Goal: Task Accomplishment & Management: Manage account settings

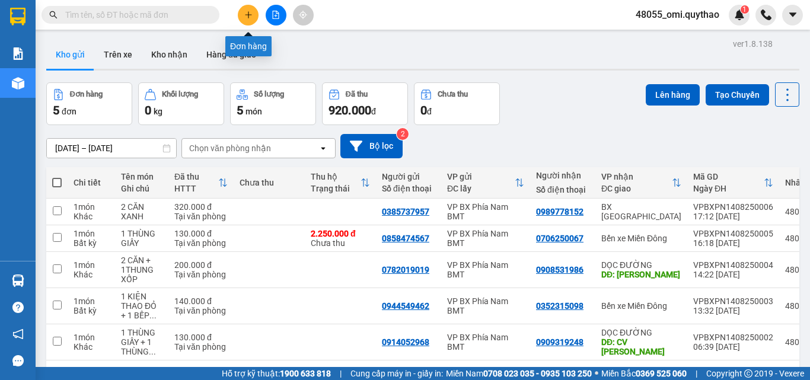
click at [243, 19] on button at bounding box center [248, 15] width 21 height 21
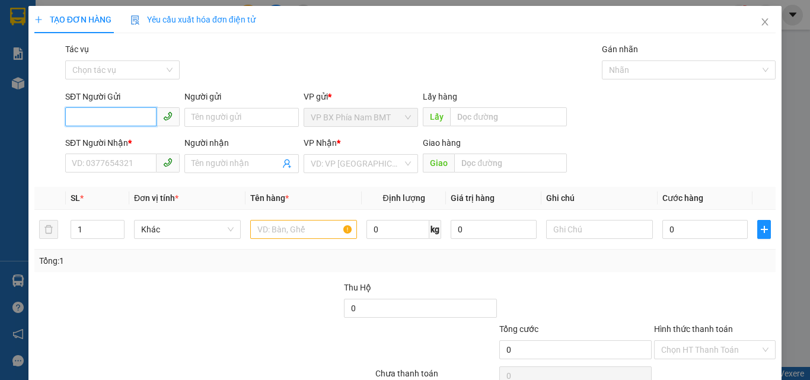
click at [121, 120] on input "SĐT Người Gửi" at bounding box center [110, 116] width 91 height 19
type input "0914058315"
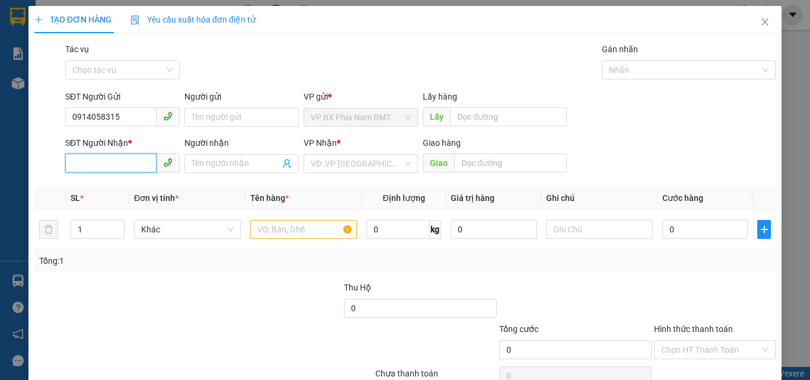
click at [80, 158] on input "SĐT Người Nhận *" at bounding box center [110, 162] width 91 height 19
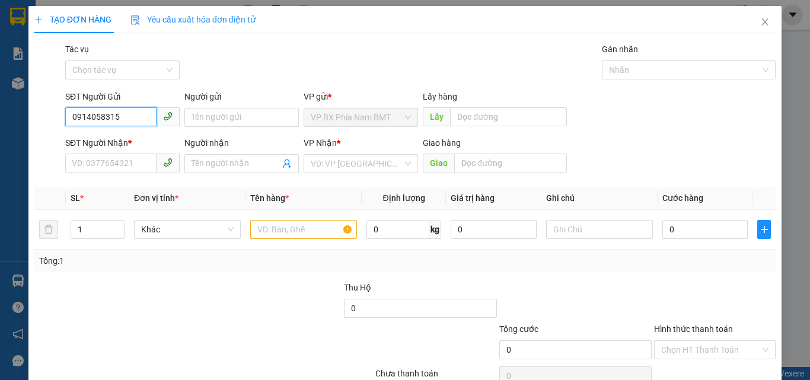
drag, startPoint x: 123, startPoint y: 114, endPoint x: 4, endPoint y: 113, distance: 119.7
click at [4, 113] on div "TẠO ĐƠN HÀNG Yêu cầu xuất [PERSON_NAME] điện tử Transit Pickup Surcharge Ids Tr…" at bounding box center [405, 190] width 810 height 380
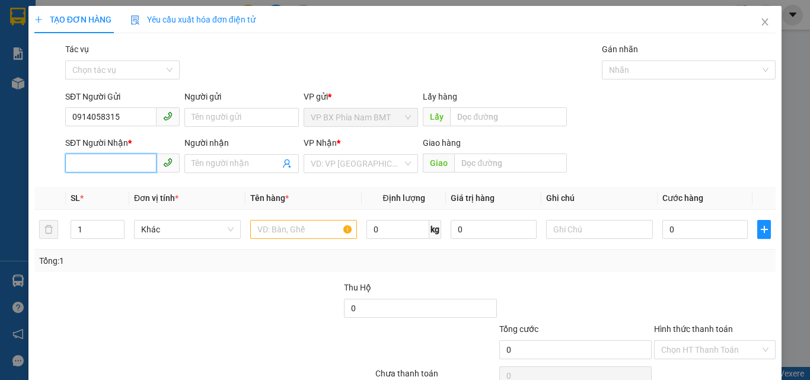
click at [136, 159] on input "SĐT Người Nhận *" at bounding box center [110, 162] width 91 height 19
click at [353, 154] on div "VD: VP [GEOGRAPHIC_DATA]" at bounding box center [360, 163] width 114 height 19
type input "0937274523"
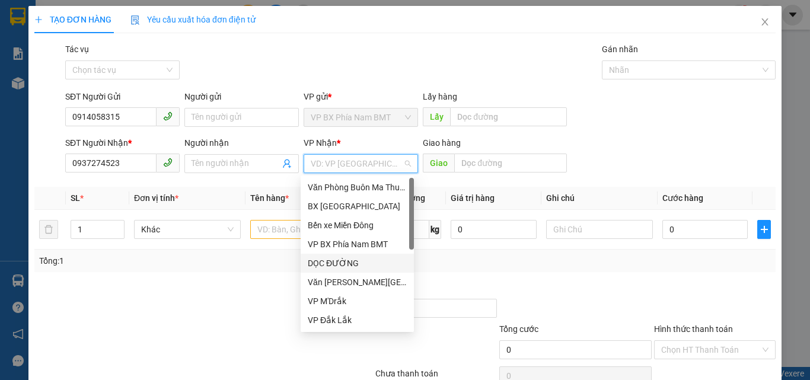
click at [340, 260] on div "DỌC ĐƯỜNG" at bounding box center [357, 263] width 99 height 13
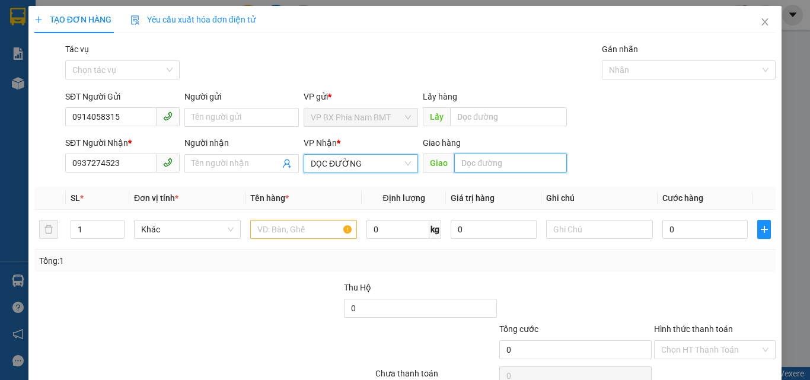
click at [495, 163] on input "text" at bounding box center [510, 162] width 113 height 19
type input "NÔNG LÂM"
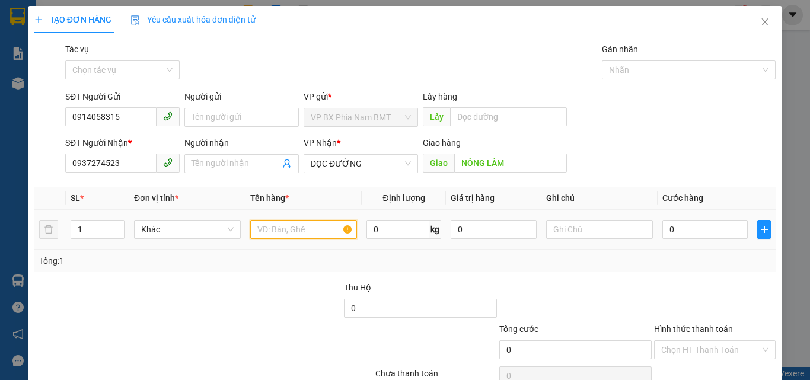
click at [283, 236] on input "text" at bounding box center [303, 229] width 107 height 19
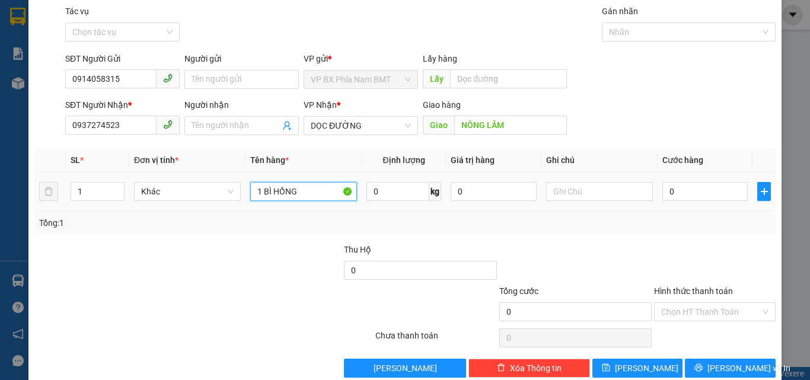
scroll to position [59, 0]
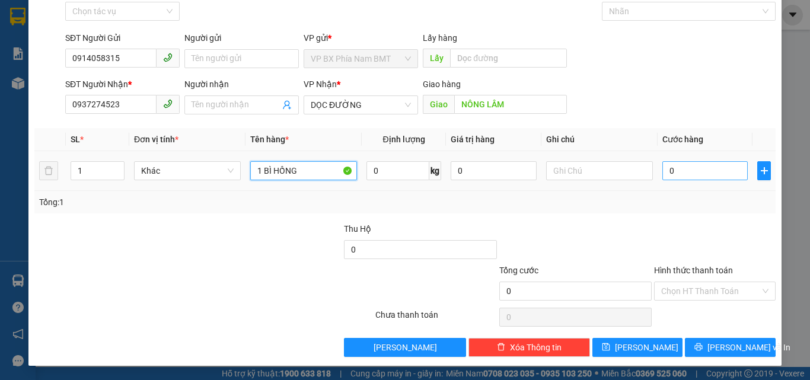
type input "1 BÌ HỒNG"
click at [693, 171] on input "0" at bounding box center [704, 170] width 85 height 19
type input "5"
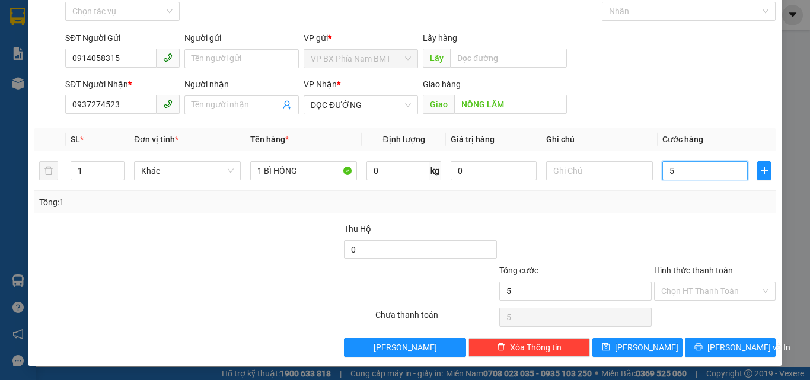
type input "50"
type input "500"
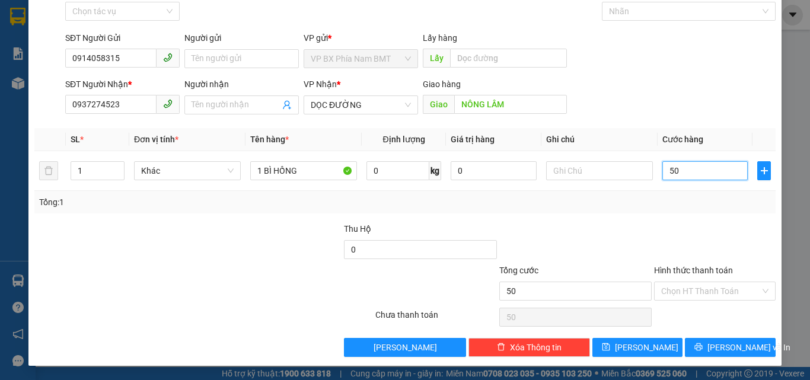
type input "500"
type input "5.000"
type input "50.000"
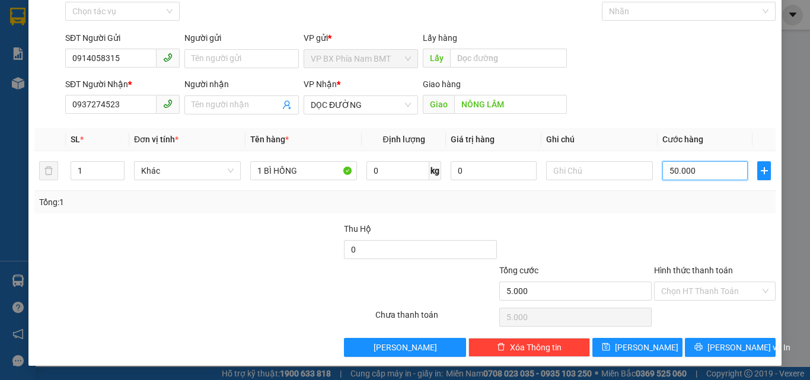
type input "50.000"
click at [687, 289] on input "Hình thức thanh toán" at bounding box center [710, 291] width 99 height 18
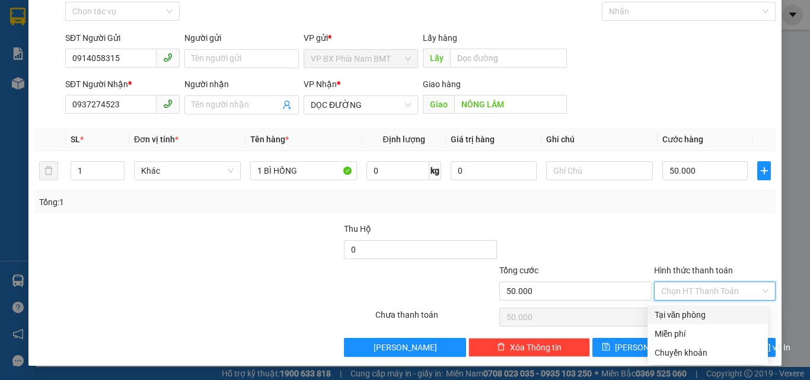
click at [679, 315] on div "Tại văn phòng" at bounding box center [707, 314] width 106 height 13
type input "50.000"
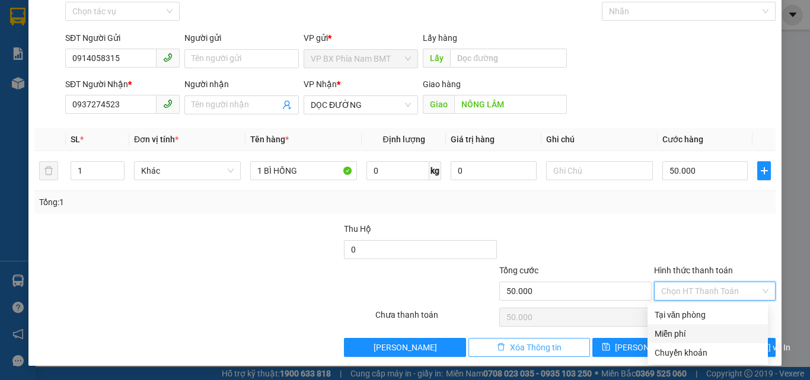
click at [500, 345] on button "Xóa Thông tin" at bounding box center [528, 347] width 121 height 19
type input "0"
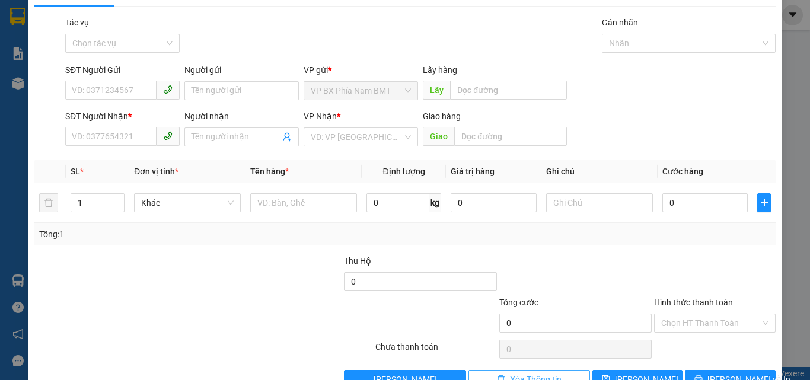
scroll to position [0, 0]
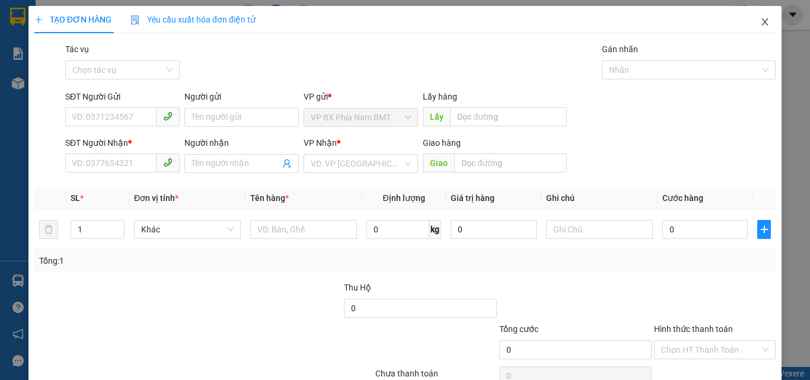
click at [750, 27] on span "Close" at bounding box center [764, 22] width 33 height 33
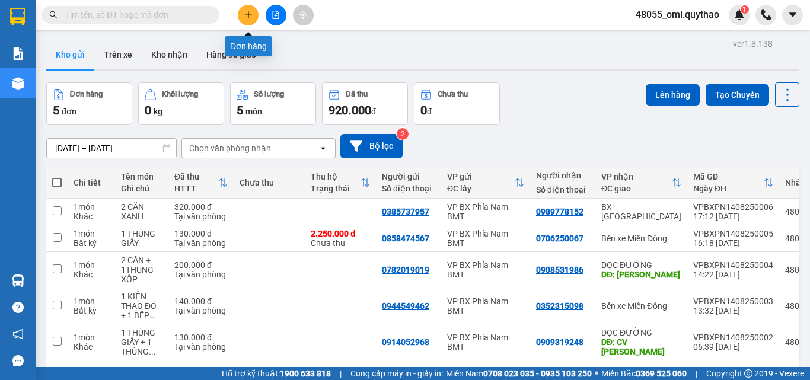
click at [245, 22] on button at bounding box center [248, 15] width 21 height 21
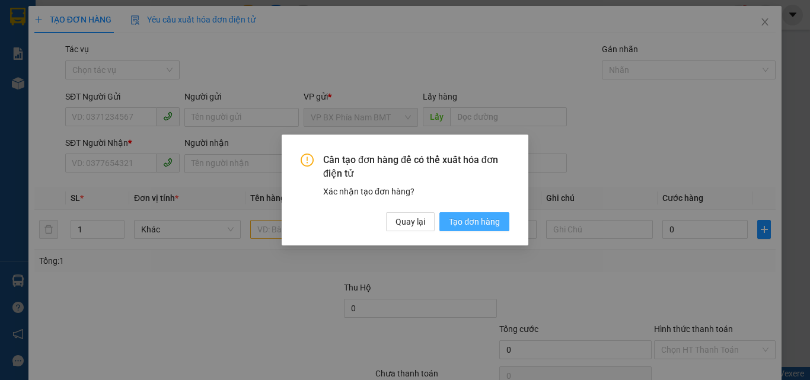
click at [450, 217] on span "Tạo đơn hàng" at bounding box center [474, 221] width 51 height 13
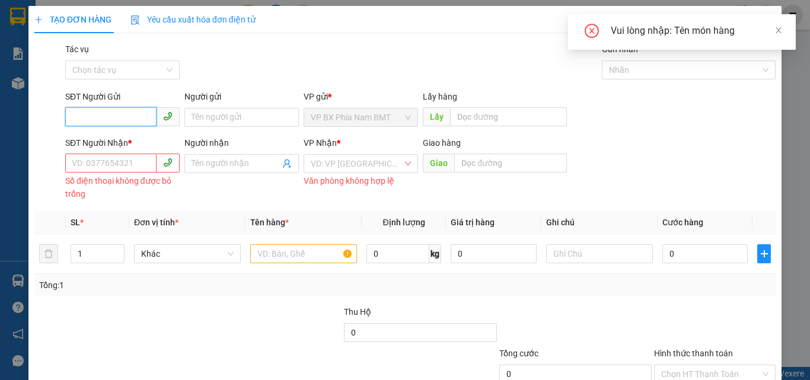
click at [95, 117] on input "SĐT Người Gửi" at bounding box center [110, 116] width 91 height 19
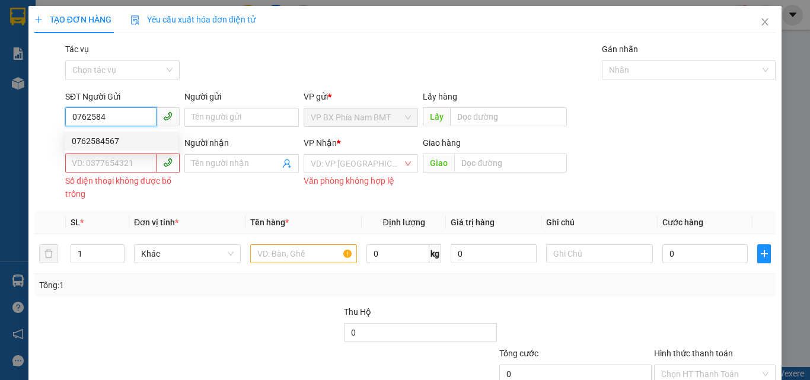
click at [107, 142] on div "0762584567" at bounding box center [121, 141] width 99 height 13
type input "0762584567"
type input "0382455015"
type input "BXLA"
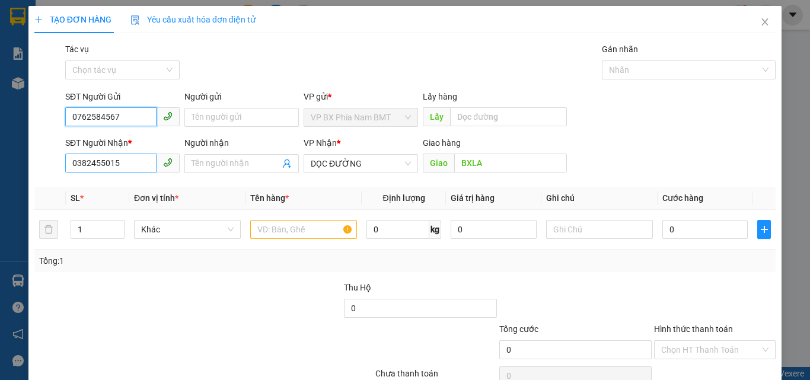
type input "0762584567"
drag, startPoint x: 135, startPoint y: 167, endPoint x: 0, endPoint y: 132, distance: 139.0
click at [0, 133] on div "TẠO ĐƠN HÀNG Yêu cầu xuất [PERSON_NAME] điện tử Transit Pickup Surcharge Ids Tr…" at bounding box center [405, 190] width 810 height 380
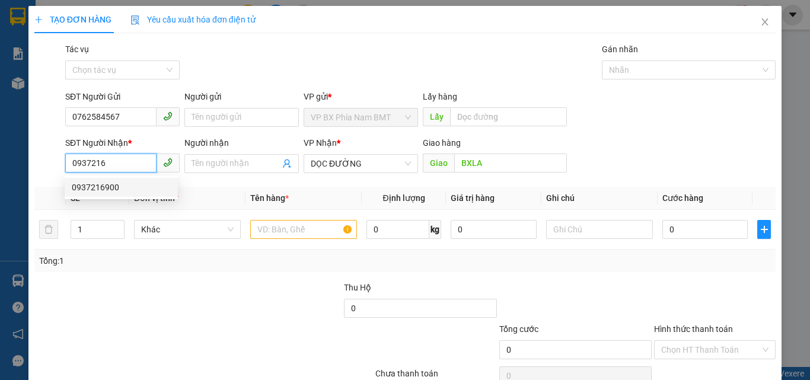
click at [121, 185] on div "0937216900" at bounding box center [121, 187] width 99 height 13
type input "0937216900"
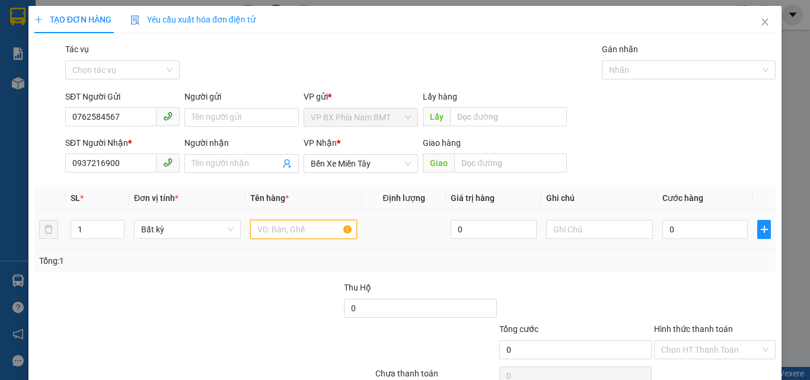
click at [304, 230] on input "text" at bounding box center [303, 229] width 107 height 19
type input "1 SỌC ĐEN MÈO"
click at [685, 228] on input "0" at bounding box center [704, 229] width 85 height 19
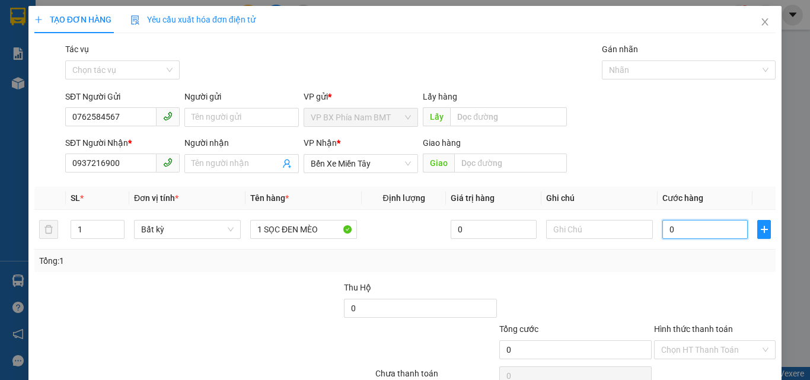
type input "1"
type input "10"
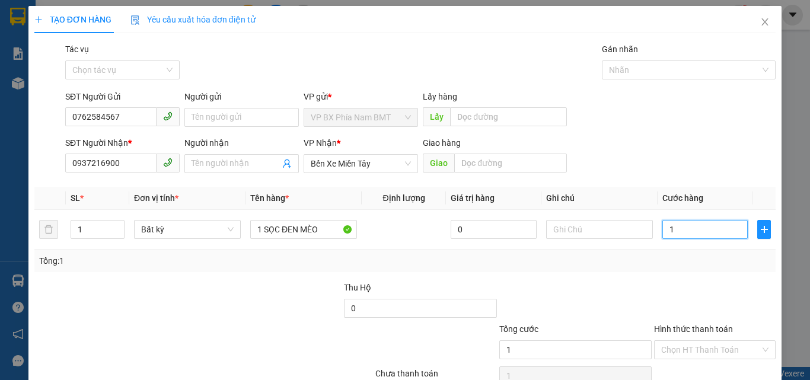
type input "10"
type input "100"
type input "1.000"
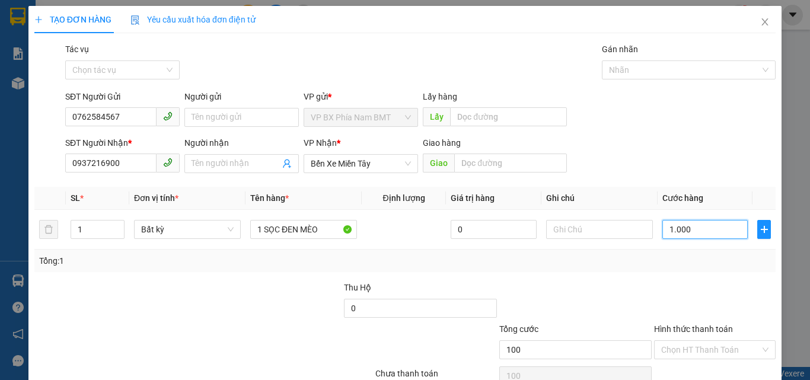
type input "1.000"
type input "10.000"
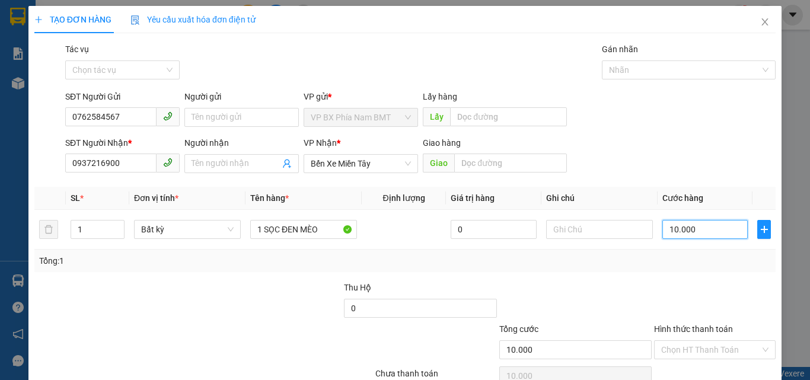
type input "100.000"
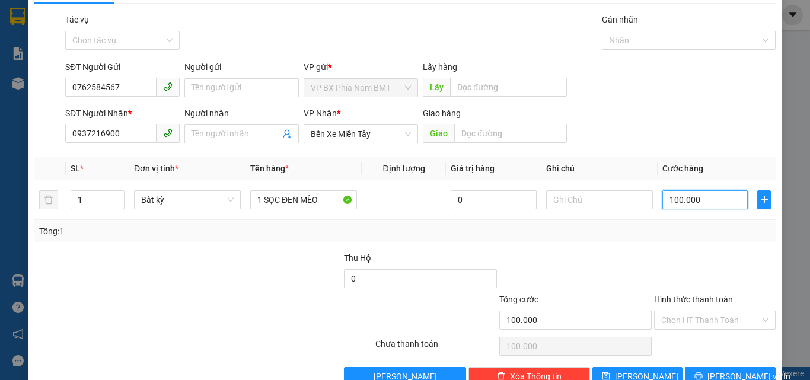
scroll to position [59, 0]
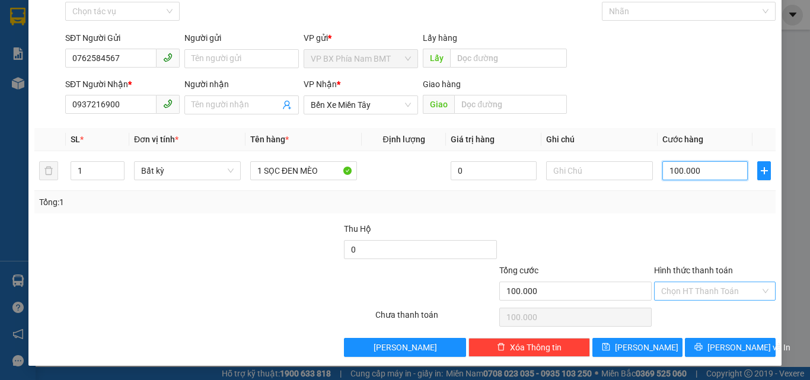
type input "100.000"
click at [701, 292] on input "Hình thức thanh toán" at bounding box center [710, 291] width 99 height 18
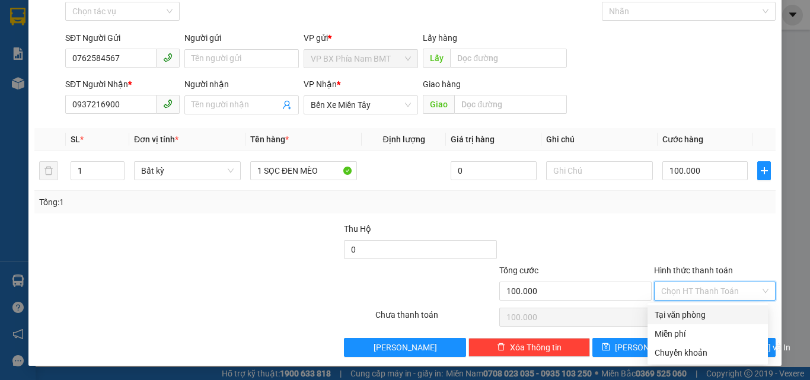
click at [671, 318] on div "Tại văn phòng" at bounding box center [707, 314] width 106 height 13
type input "0"
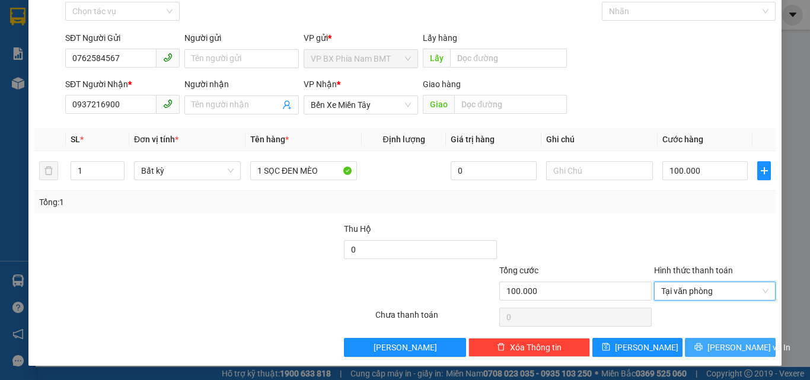
click at [705, 354] on button "[PERSON_NAME] và In" at bounding box center [729, 347] width 91 height 19
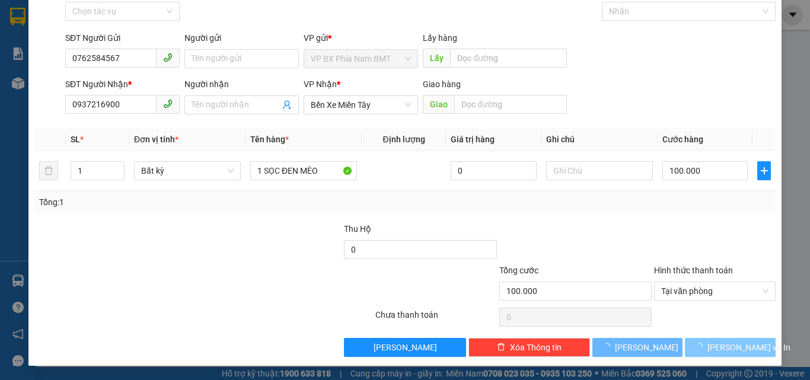
click at [705, 354] on button "[PERSON_NAME] và In" at bounding box center [729, 347] width 91 height 19
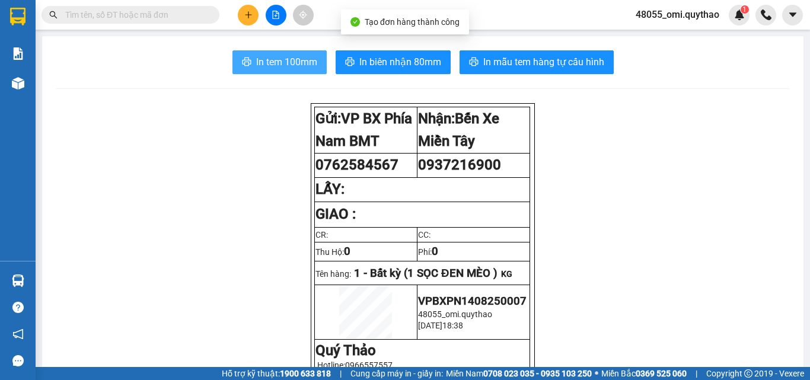
click at [293, 64] on span "In tem 100mm" at bounding box center [286, 62] width 61 height 15
click at [292, 64] on span "In tem 100mm" at bounding box center [286, 62] width 61 height 15
click at [287, 63] on span "In tem 100mm" at bounding box center [286, 62] width 61 height 15
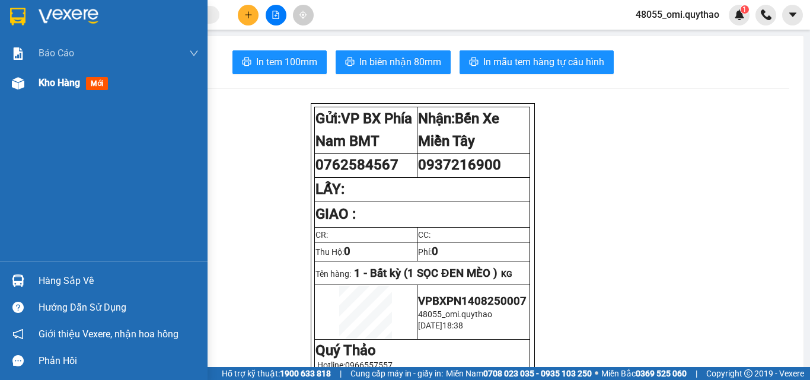
click at [42, 79] on span "Kho hàng" at bounding box center [59, 82] width 41 height 11
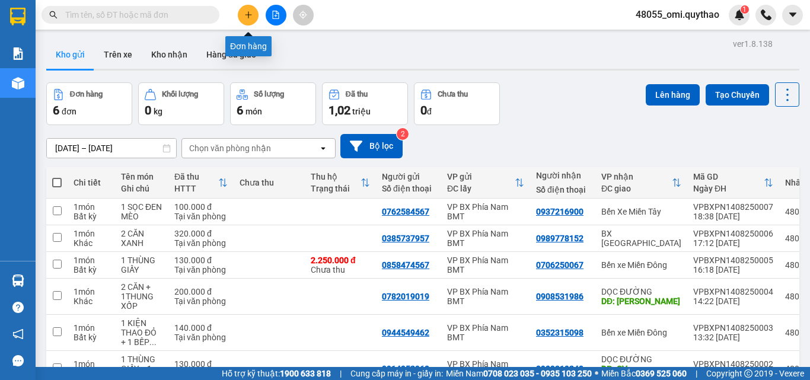
click at [246, 22] on button at bounding box center [248, 15] width 21 height 21
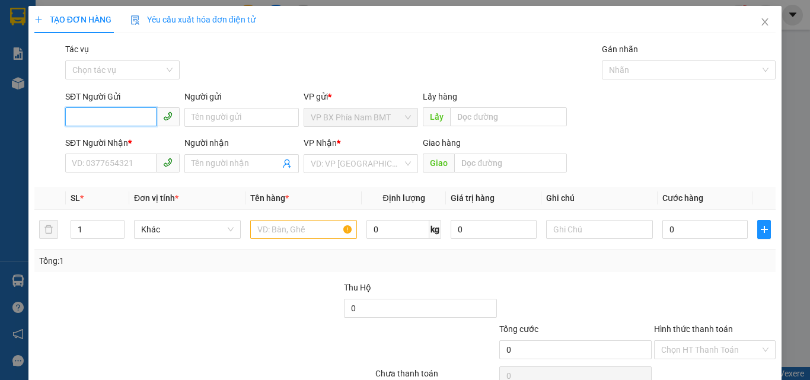
click at [143, 116] on input "SĐT Người Gửi" at bounding box center [110, 116] width 91 height 19
type input "0986235631"
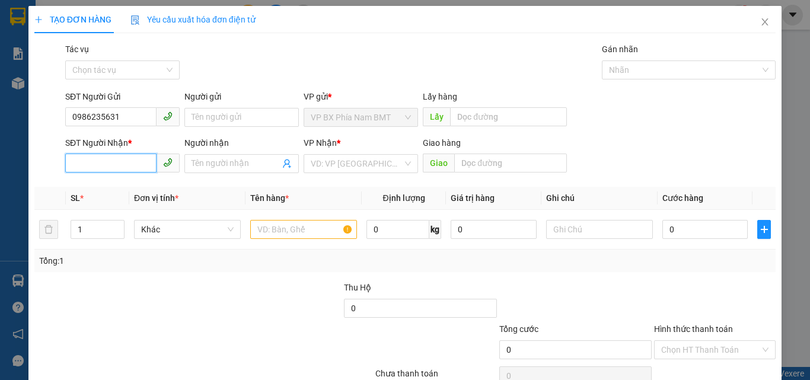
click at [135, 165] on input "SĐT Người Nhận *" at bounding box center [110, 162] width 91 height 19
type input "0338083163"
click at [362, 162] on input "search" at bounding box center [357, 164] width 92 height 18
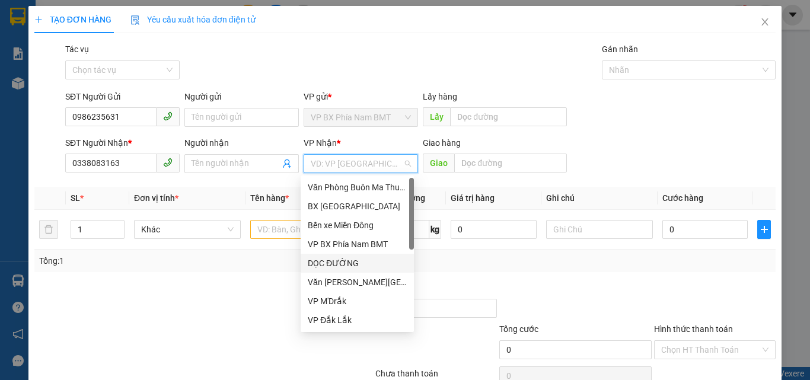
drag, startPoint x: 342, startPoint y: 261, endPoint x: 439, endPoint y: 159, distance: 140.4
click at [343, 257] on div "DỌC ĐƯỜNG" at bounding box center [357, 263] width 99 height 13
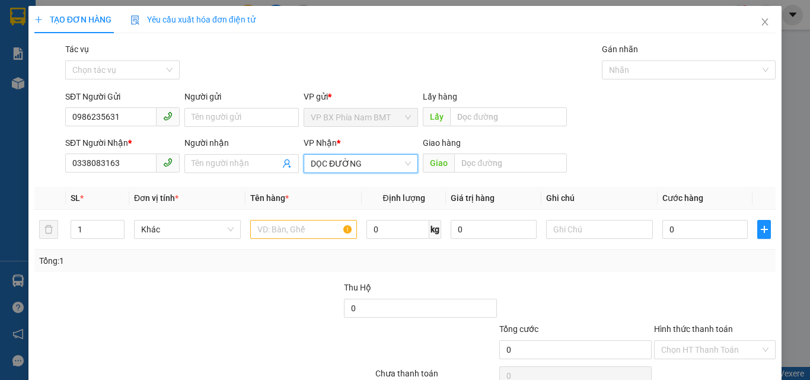
click at [483, 152] on div "Giao hàng" at bounding box center [495, 145] width 144 height 18
click at [483, 165] on input "text" at bounding box center [510, 162] width 113 height 19
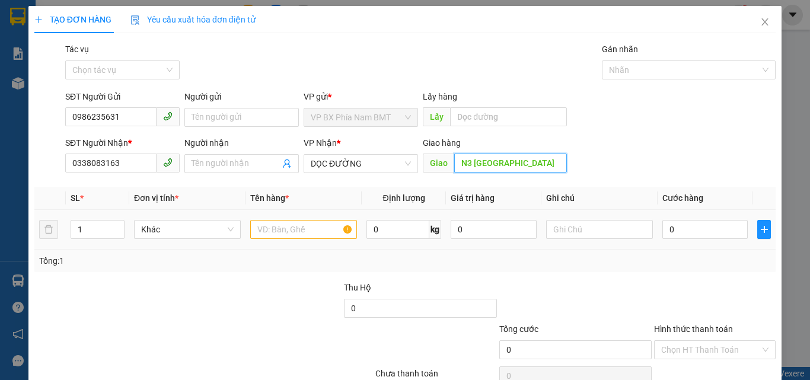
type input "N3 [GEOGRAPHIC_DATA]"
click at [295, 236] on input "text" at bounding box center [303, 229] width 107 height 19
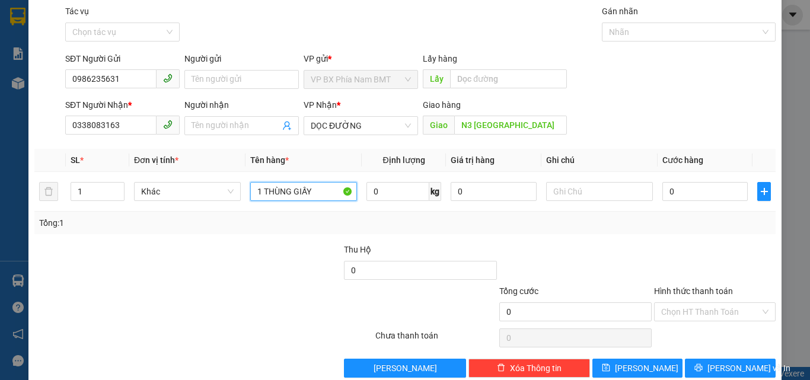
scroll to position [59, 0]
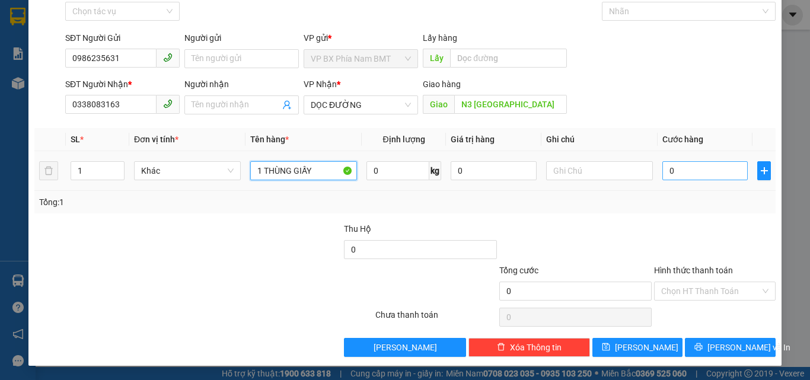
type input "1 THÙNG GIẤY"
drag, startPoint x: 695, startPoint y: 173, endPoint x: 685, endPoint y: 159, distance: 17.1
click at [693, 173] on input "0" at bounding box center [704, 170] width 85 height 19
type input "6"
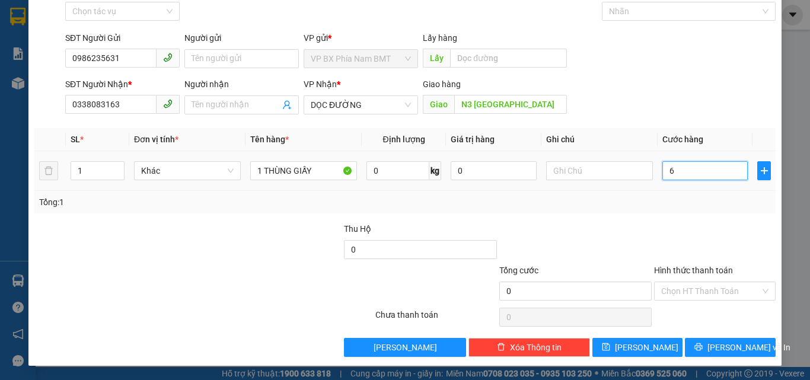
type input "6"
type input "60"
type input "600"
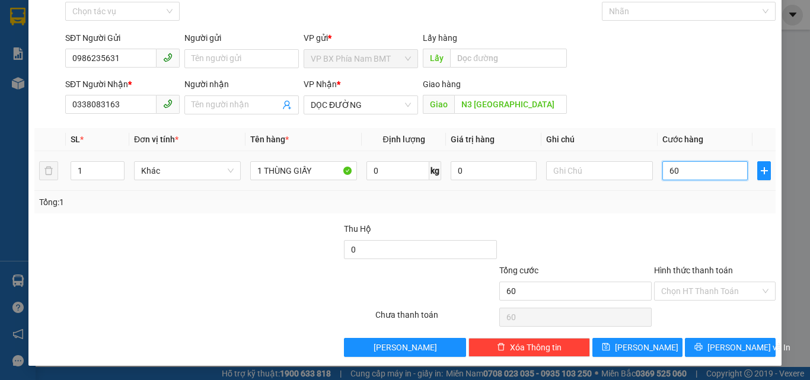
type input "600"
type input "6.000"
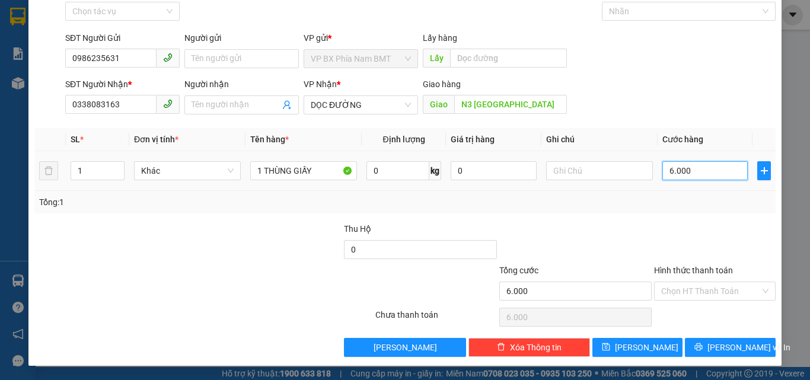
type input "60.000"
click at [684, 292] on input "Hình thức thanh toán" at bounding box center [710, 291] width 99 height 18
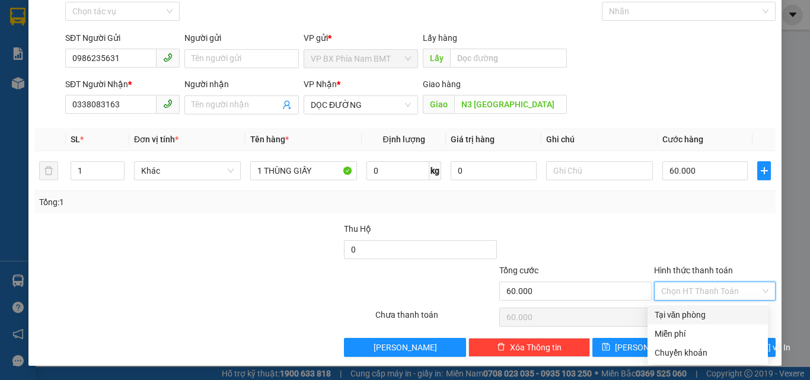
click at [671, 313] on div "Tại văn phòng" at bounding box center [707, 314] width 106 height 13
type input "0"
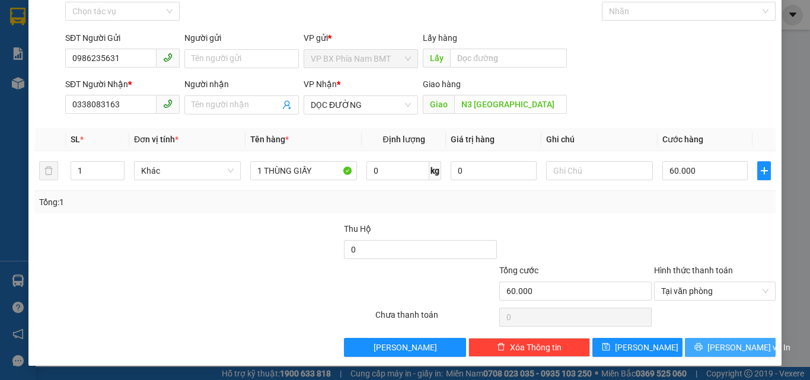
click at [708, 347] on button "[PERSON_NAME] và In" at bounding box center [729, 347] width 91 height 19
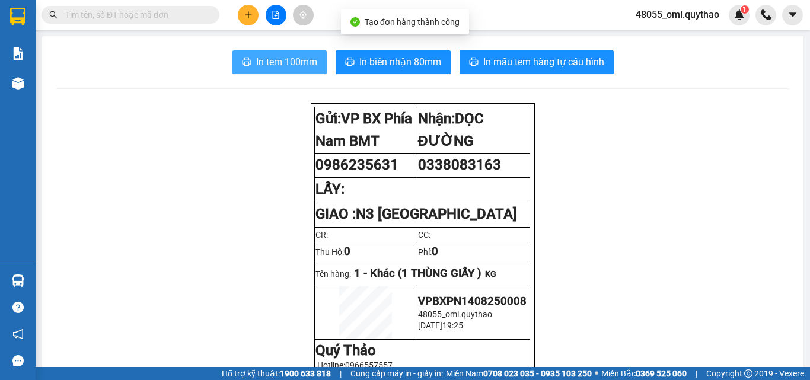
click at [280, 52] on button "In tem 100mm" at bounding box center [279, 62] width 94 height 24
click at [280, 57] on span "In tem 100mm" at bounding box center [286, 62] width 61 height 15
drag, startPoint x: 280, startPoint y: 57, endPoint x: 695, endPoint y: 296, distance: 478.2
click at [284, 58] on span "In tem 100mm" at bounding box center [286, 62] width 61 height 15
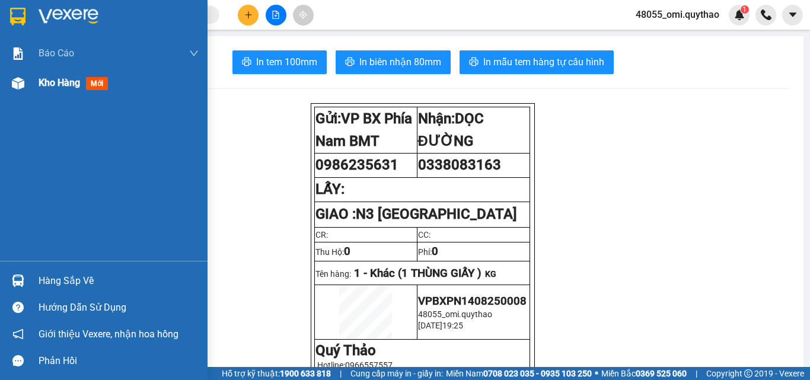
click at [34, 89] on div "Kho hàng mới" at bounding box center [103, 83] width 207 height 30
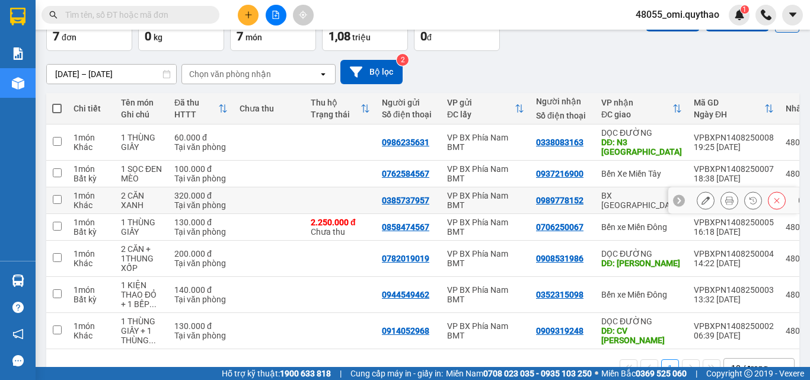
scroll to position [100, 0]
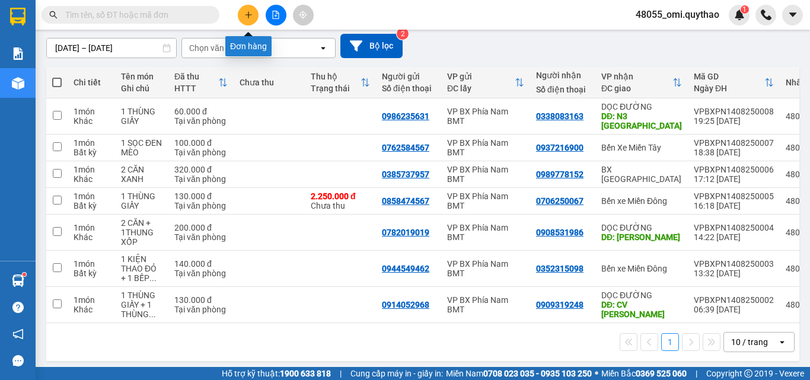
click at [244, 20] on button at bounding box center [248, 15] width 21 height 21
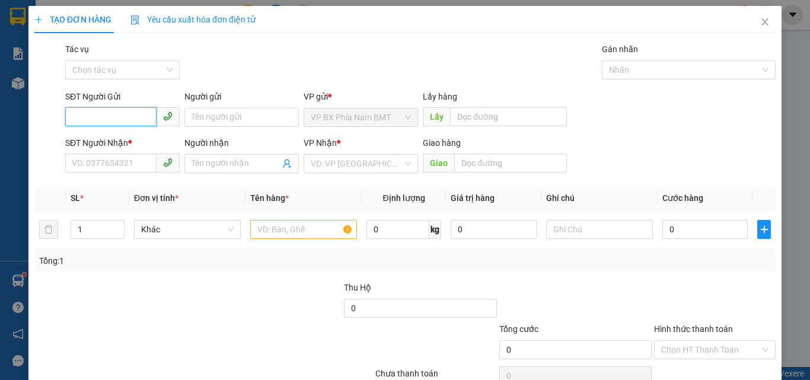
click at [114, 121] on input "SĐT Người Gửi" at bounding box center [110, 116] width 91 height 19
type input "0917113473"
click at [117, 139] on div "0917113473" at bounding box center [121, 141] width 99 height 13
type input "0396745756"
type input "BXMĐC"
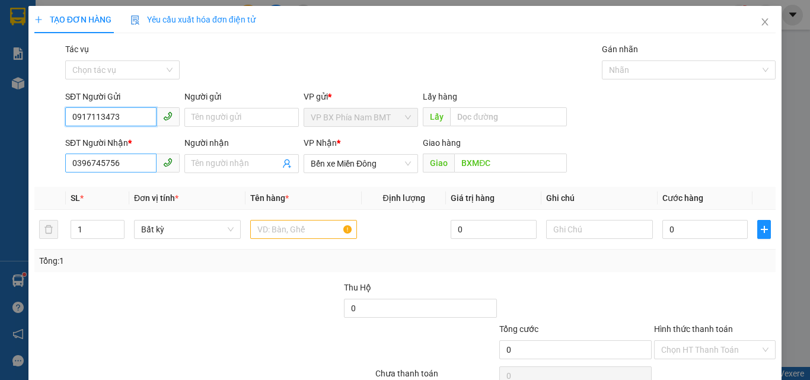
type input "0917113473"
drag, startPoint x: 126, startPoint y: 164, endPoint x: 57, endPoint y: 175, distance: 69.0
click at [57, 175] on div "SĐT Người [PERSON_NAME] * 0396745756 Người [PERSON_NAME] Tên người [PERSON_NAME…" at bounding box center [404, 156] width 743 height 41
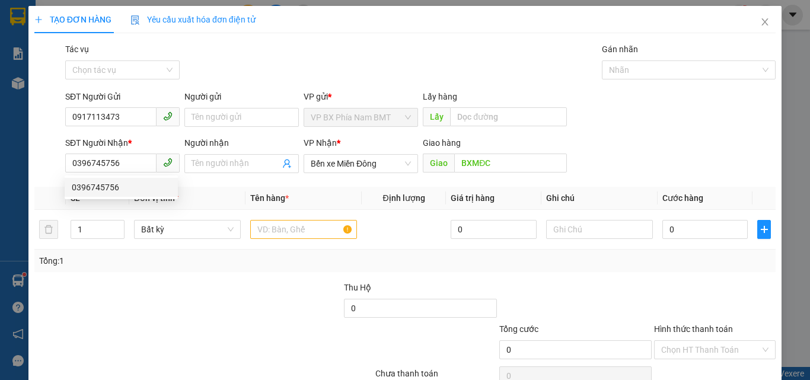
click at [116, 259] on div "Tổng: 1" at bounding box center [176, 260] width 274 height 13
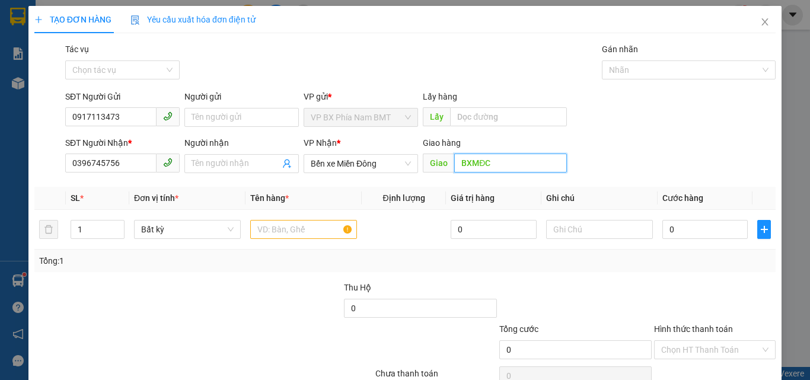
click at [492, 160] on input "BXMĐC" at bounding box center [510, 162] width 113 height 19
click at [302, 230] on input "text" at bounding box center [303, 229] width 107 height 19
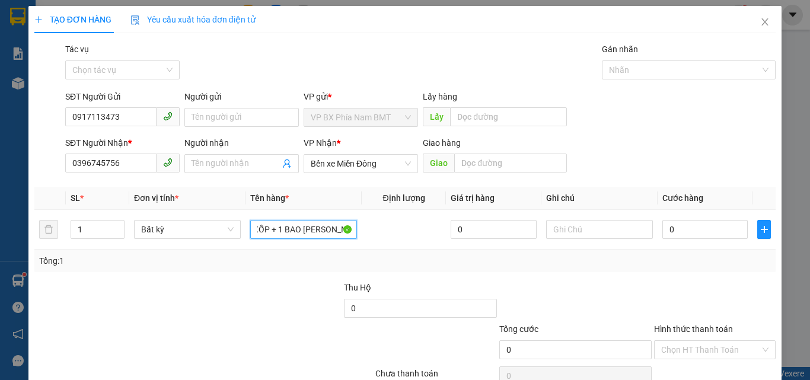
scroll to position [0, 43]
type input "2 THÙNG XỐP + 1 BAO [PERSON_NAME]"
click at [693, 231] on input "0" at bounding box center [704, 229] width 85 height 19
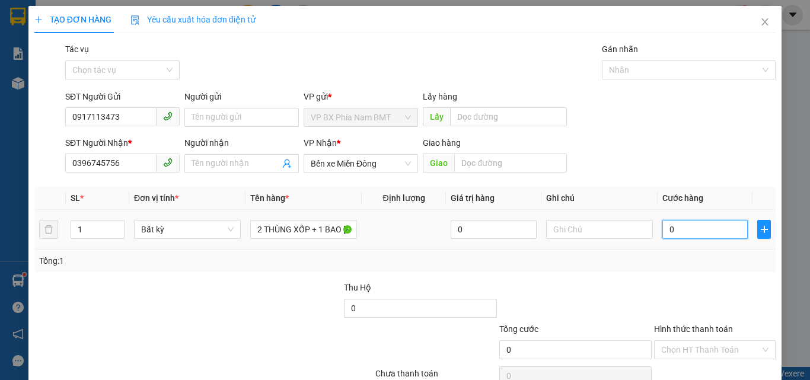
type input "1"
type input "19"
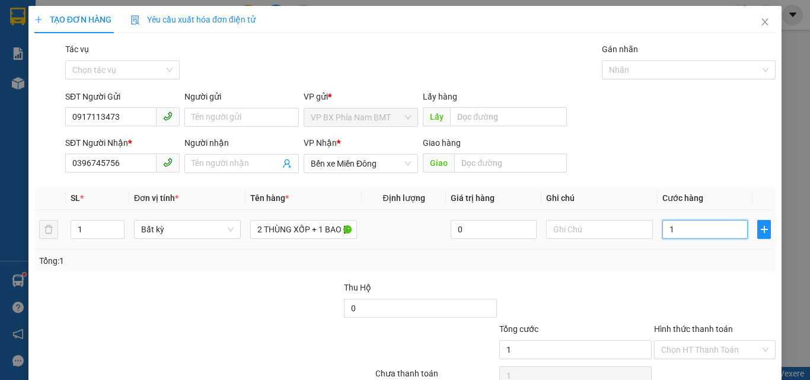
type input "19"
type input "1"
type input "0"
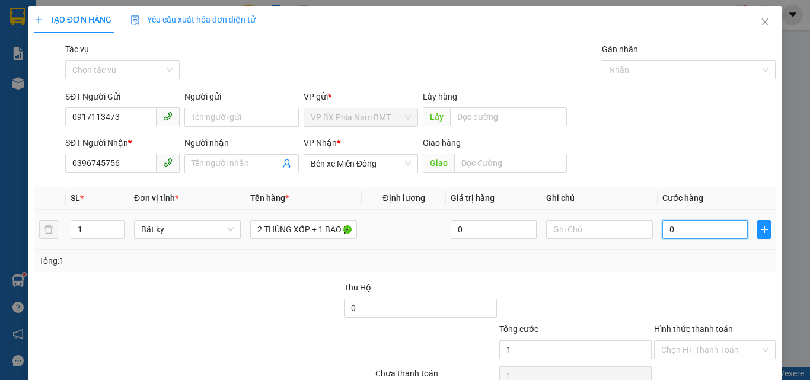
type input "0"
type input "02"
type input "2"
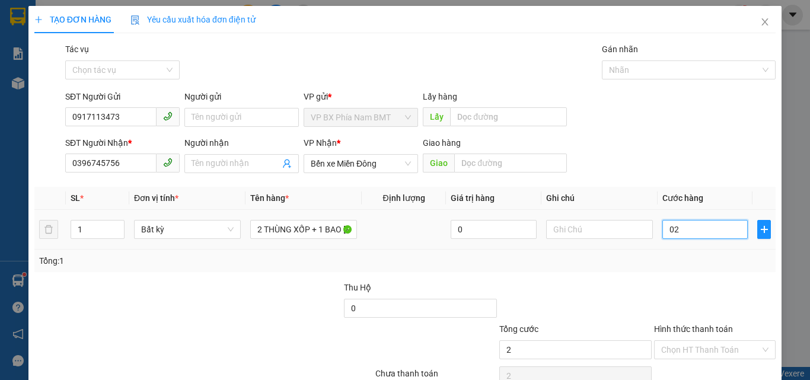
type input "020"
type input "20"
type input "0.200"
type input "200"
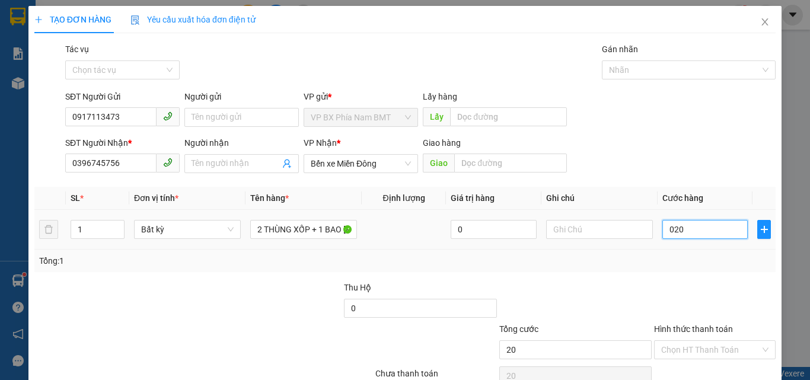
type input "200"
type input "02.000"
type input "2.000"
type input "0.200"
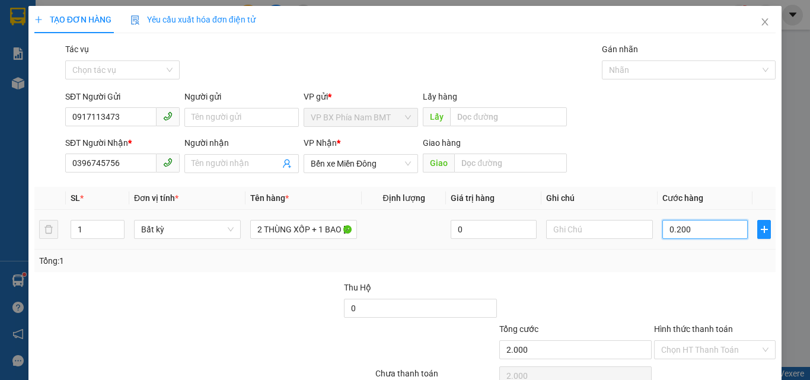
type input "200"
type input "020"
type input "20"
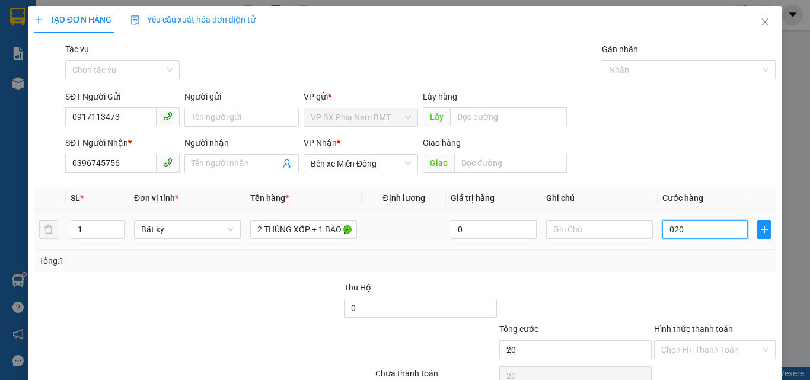
type input "02"
type input "2"
type input "0"
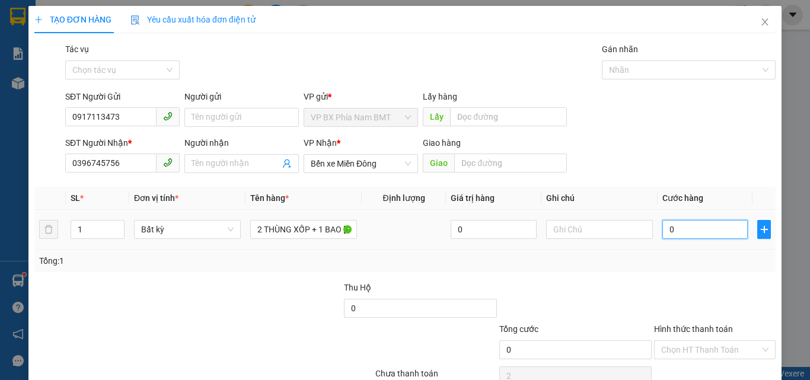
type input "0"
type input "01"
type input "1"
type input "0"
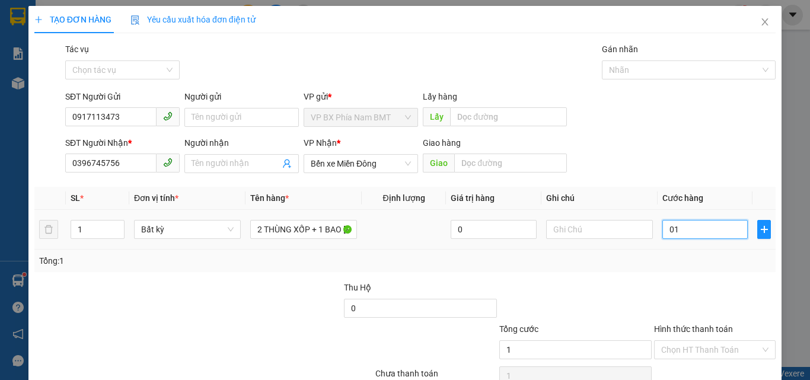
type input "0"
type input "02"
type input "2"
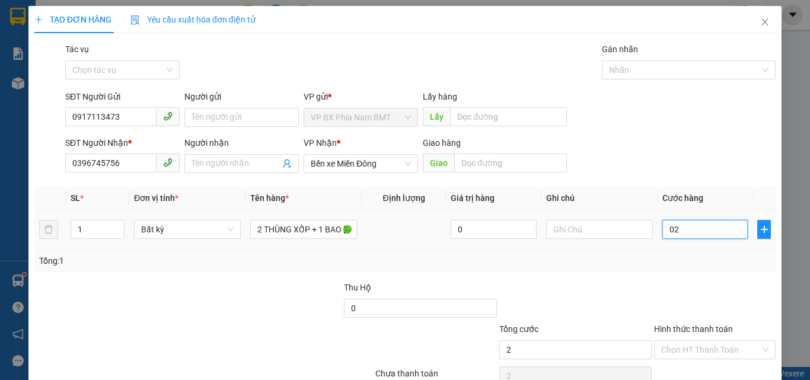
type input "020"
type input "20"
type input "0.200"
type input "200"
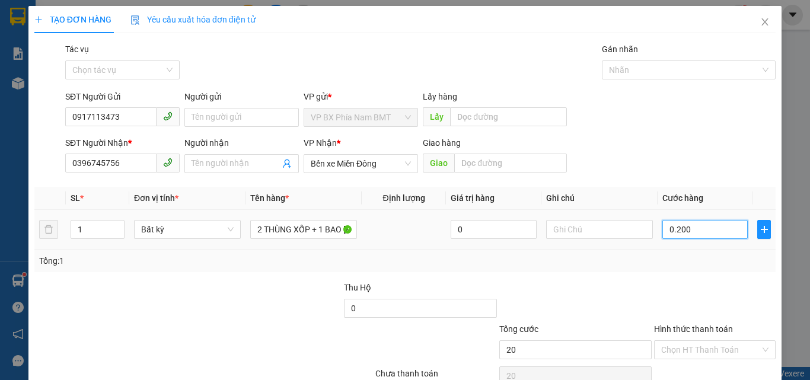
type input "200"
type input "02.000"
type input "2.000"
type input "020.000"
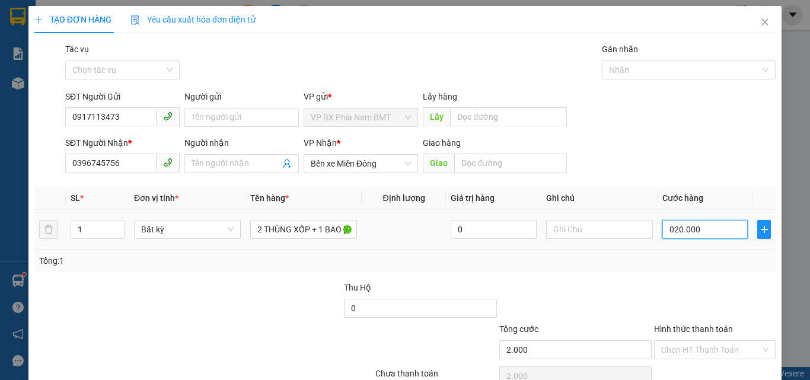
type input "20.000"
type input "0.200.000"
type input "200.000"
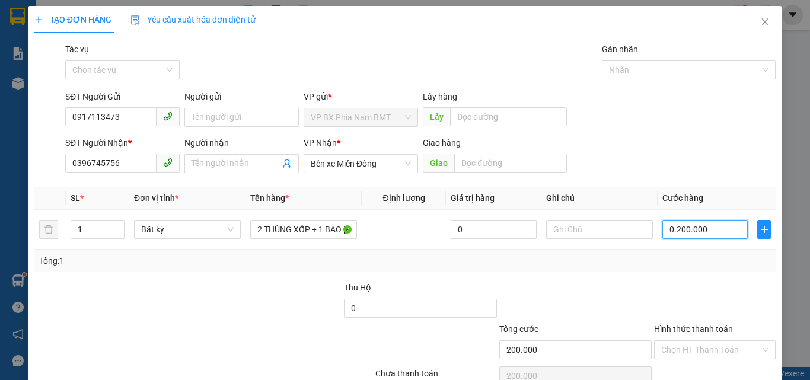
type input "020.000"
type input "20.000"
type input "02.000"
type input "2.000"
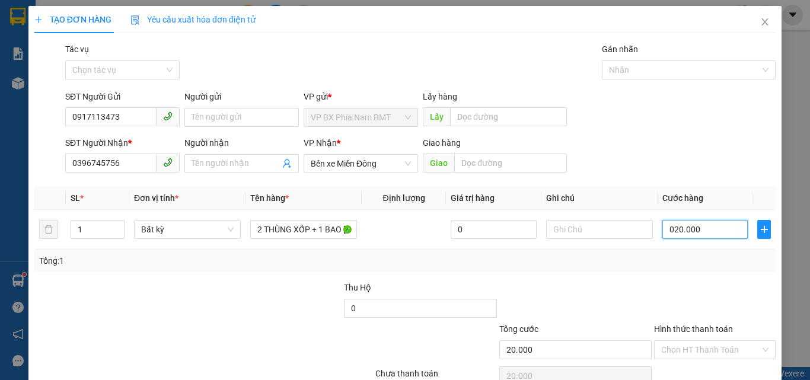
type input "2.000"
type input "0.200"
type input "200"
type input "020"
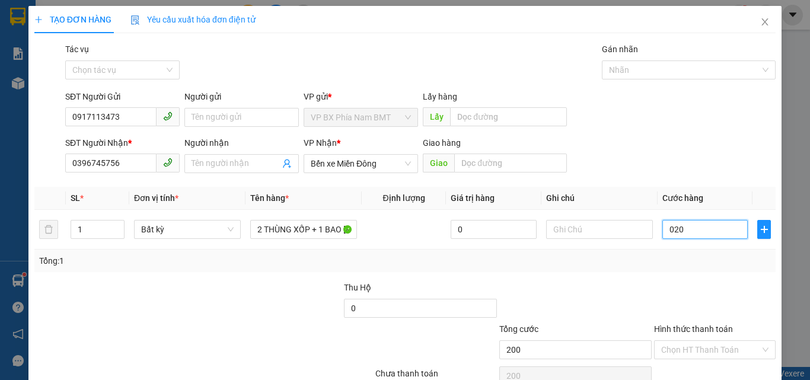
type input "20"
type input "02"
type input "2"
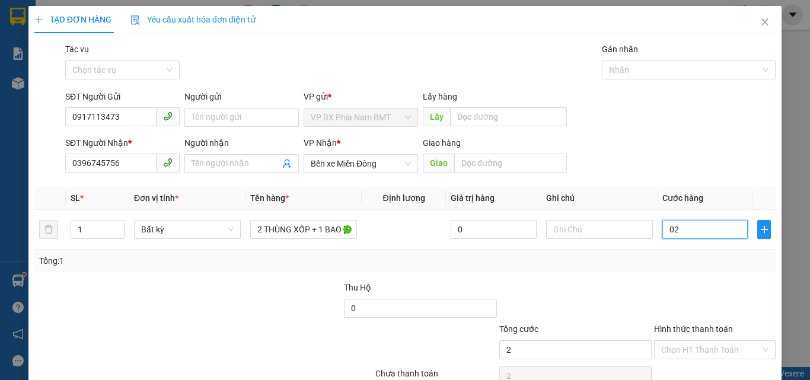
type input "0"
type input "01"
type input "1"
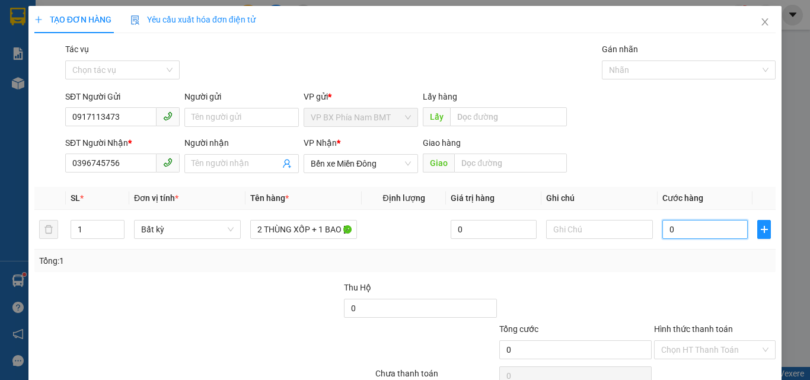
type input "1"
type input "018"
type input "18"
type input "0.180"
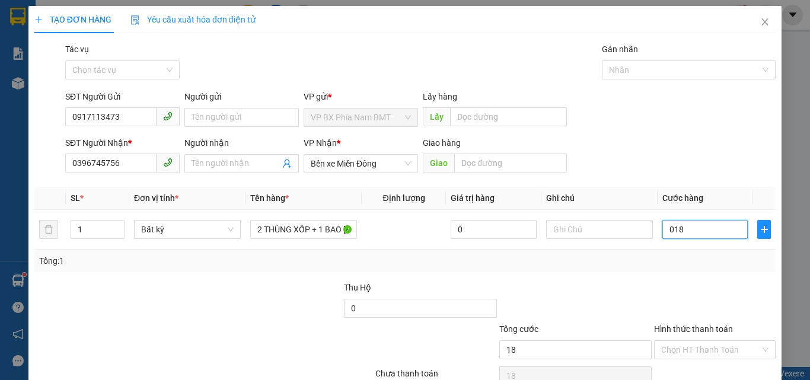
type input "180"
type input "01.800"
type input "1.800"
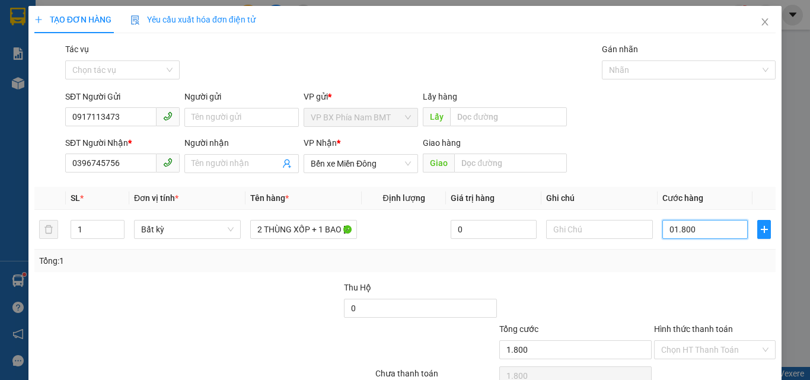
type input "018.000"
type input "18.000"
type input "0.180.000"
type input "180.000"
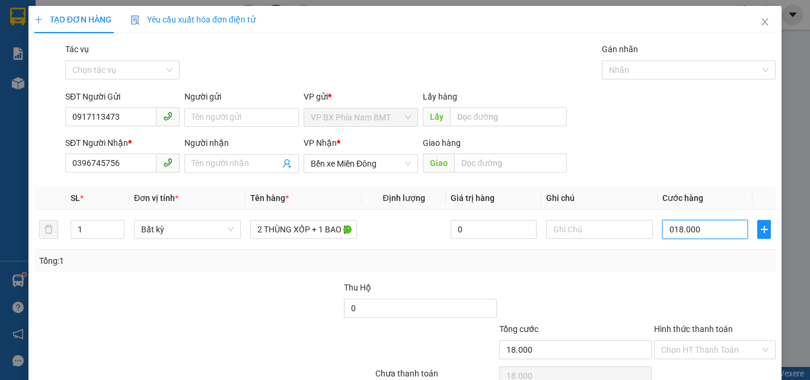
type input "180.000"
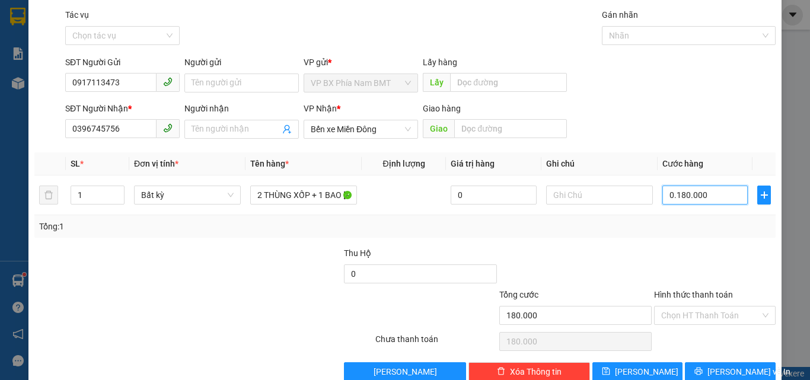
scroll to position [59, 0]
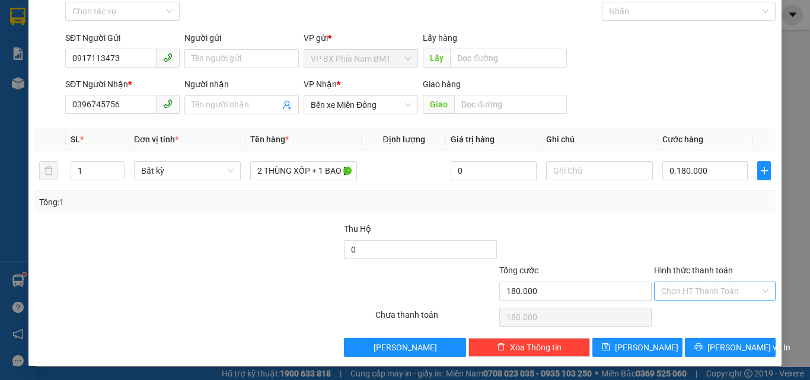
type input "180.000"
click at [731, 295] on input "Hình thức thanh toán" at bounding box center [710, 291] width 99 height 18
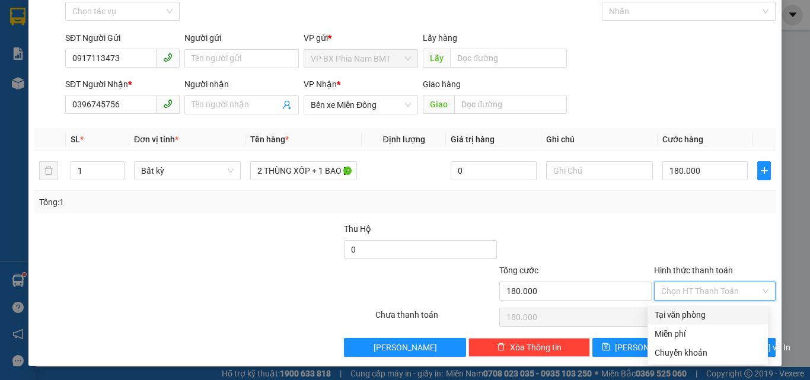
click at [695, 320] on div "Tại văn phòng" at bounding box center [707, 314] width 106 height 13
type input "0"
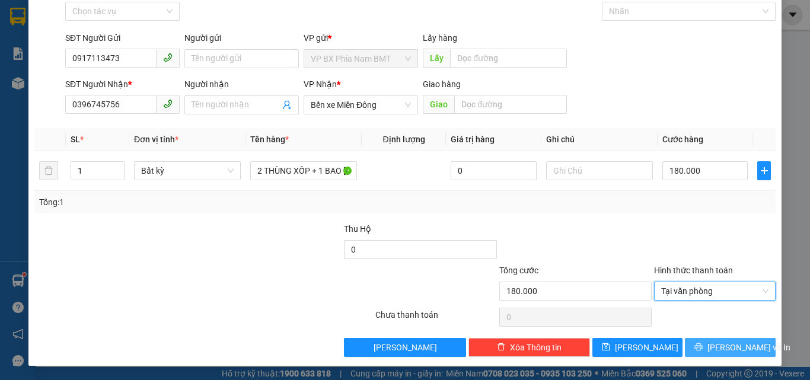
click at [702, 345] on icon "printer" at bounding box center [698, 347] width 8 height 8
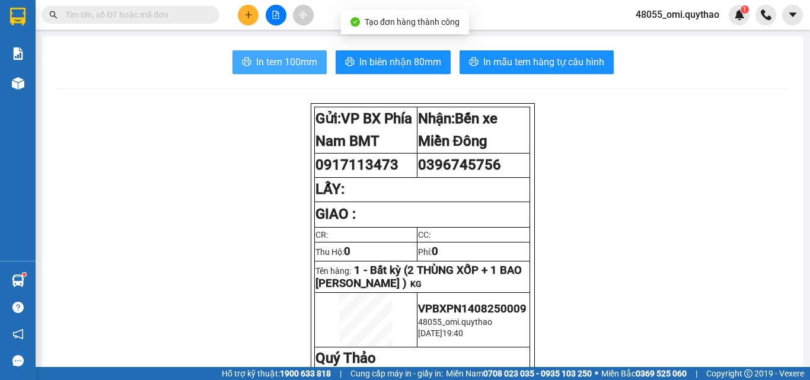
click at [264, 59] on span "In tem 100mm" at bounding box center [286, 62] width 61 height 15
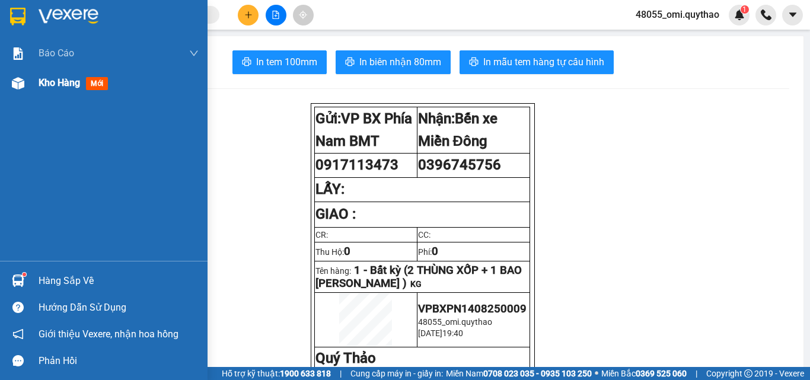
click at [32, 79] on div "Kho hàng mới" at bounding box center [103, 83] width 207 height 30
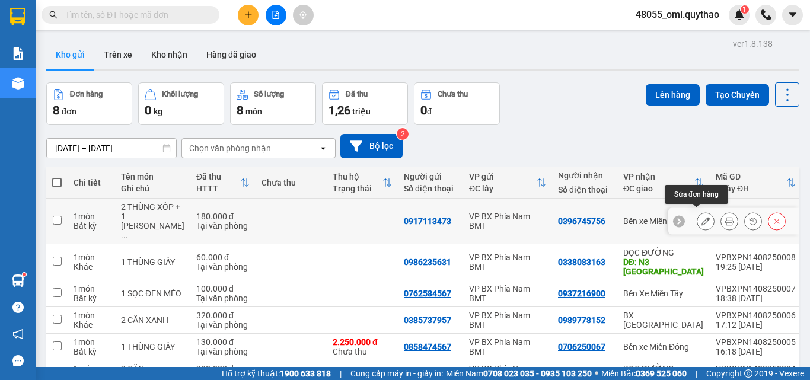
click at [701, 217] on icon at bounding box center [705, 221] width 8 height 8
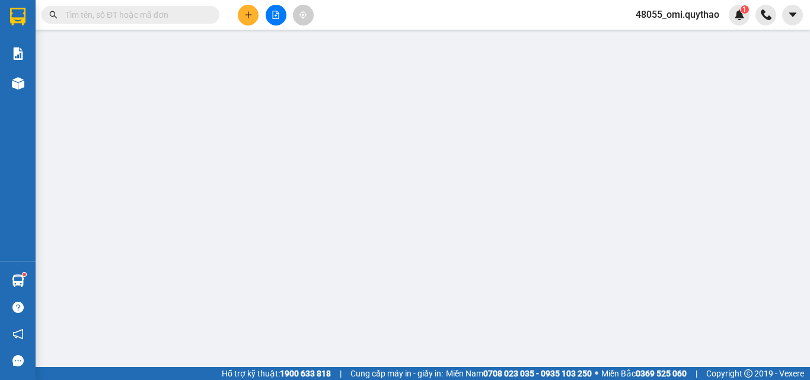
type input "0917113473"
type input "0396745756"
type input "180.000"
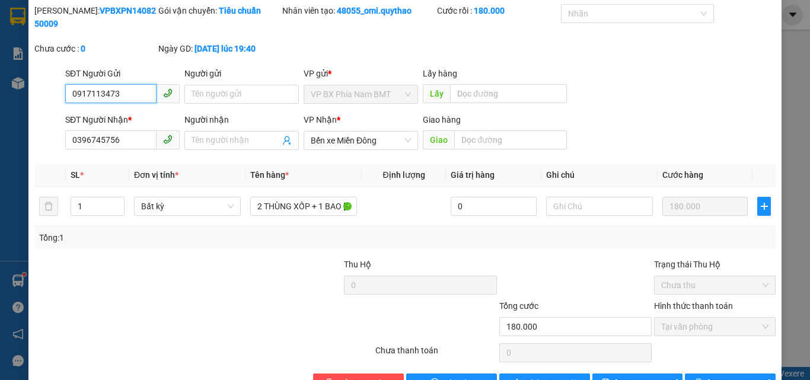
scroll to position [59, 0]
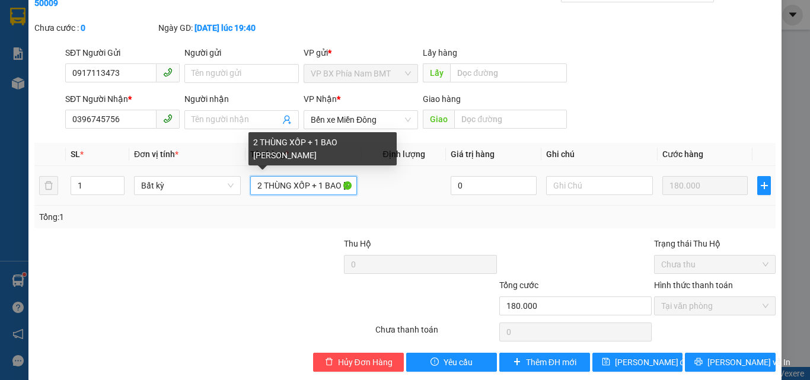
click at [325, 176] on input "2 THÙNG XỐP + 1 BAO [PERSON_NAME]" at bounding box center [303, 185] width 107 height 19
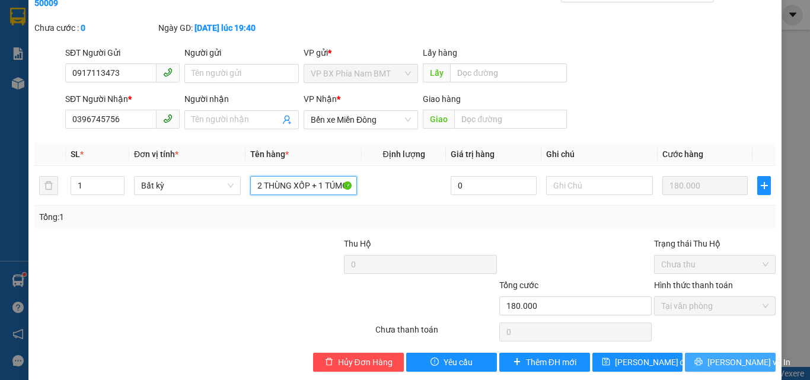
type input "2 THÙNG XỐP + 1 TÚMGẠO HỒNG"
click at [698, 353] on button "[PERSON_NAME] và In" at bounding box center [729, 362] width 91 height 19
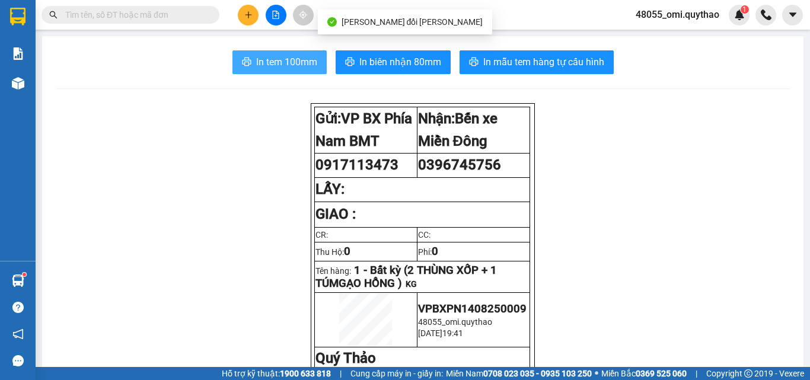
click at [295, 62] on span "In tem 100mm" at bounding box center [286, 62] width 61 height 15
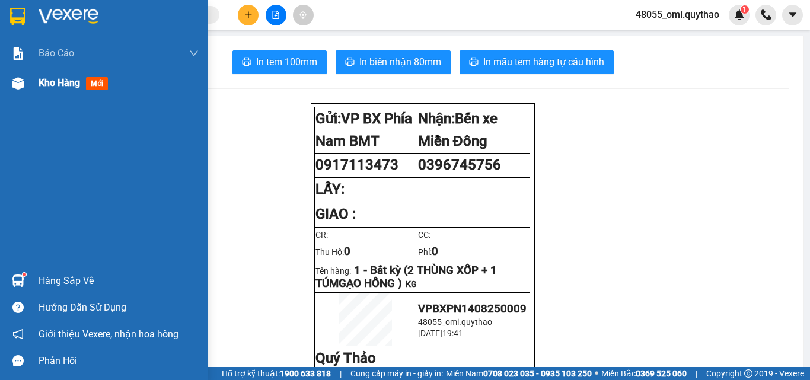
click at [21, 88] on img at bounding box center [18, 83] width 12 height 12
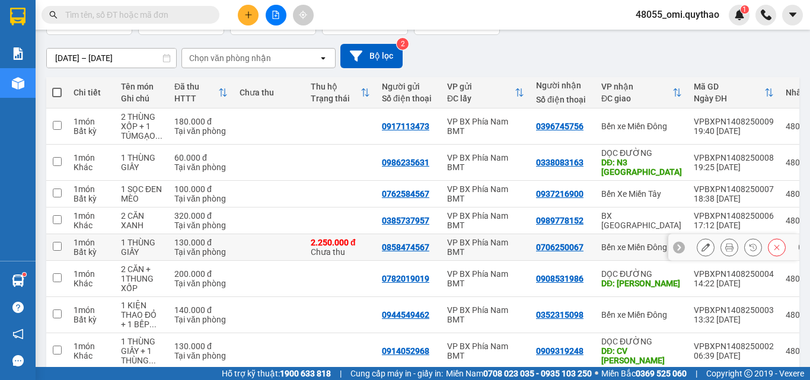
scroll to position [77, 0]
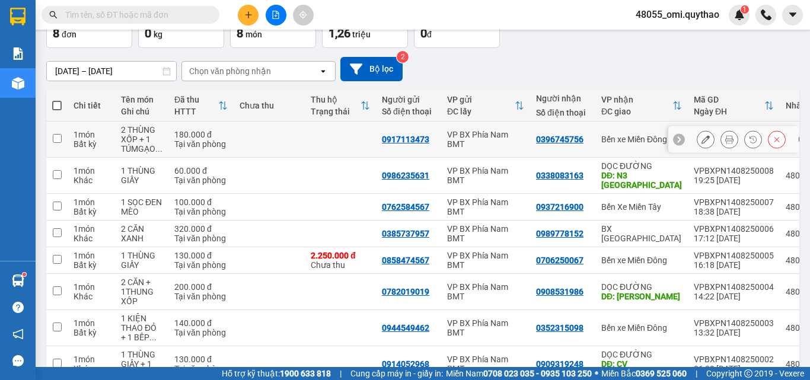
click at [492, 136] on div "VP BX Phía Nam BMT" at bounding box center [485, 139] width 77 height 19
checkbox input "true"
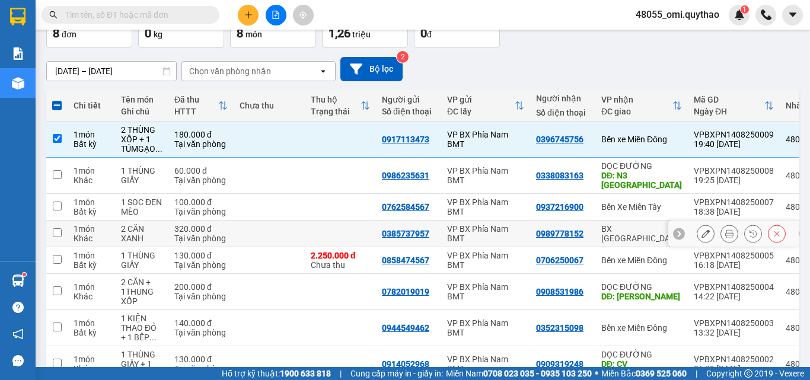
scroll to position [136, 0]
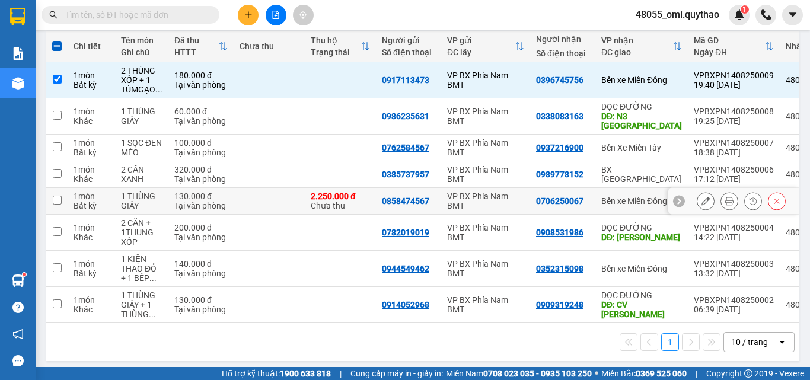
click at [495, 198] on div "VP BX Phía Nam BMT" at bounding box center [485, 200] width 77 height 19
checkbox input "true"
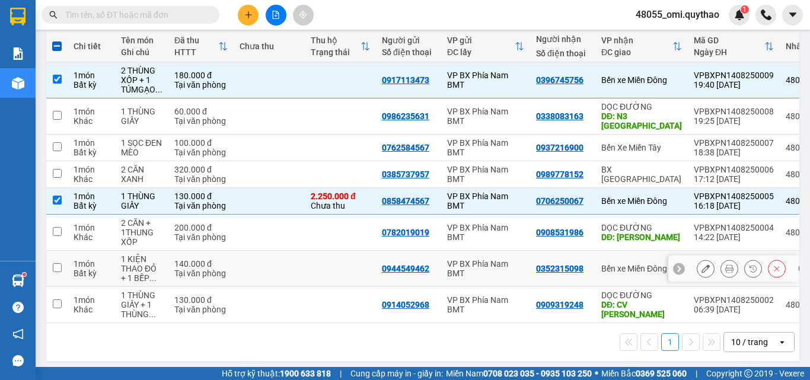
click at [516, 259] on div "VP BX Phía Nam BMT" at bounding box center [485, 268] width 77 height 19
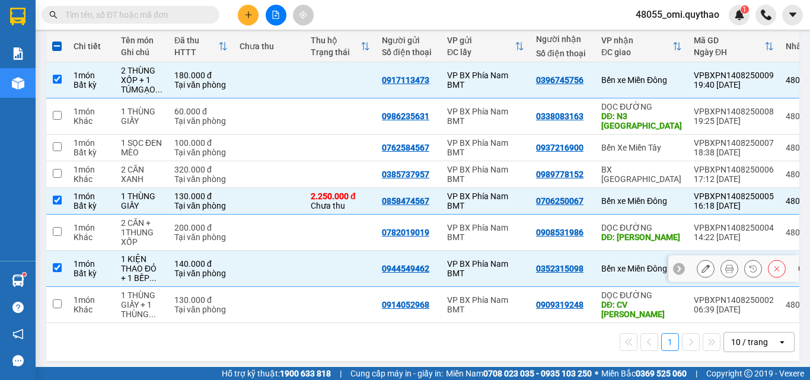
click at [459, 263] on div "VP BX Phía Nam BMT" at bounding box center [485, 268] width 77 height 19
checkbox input "false"
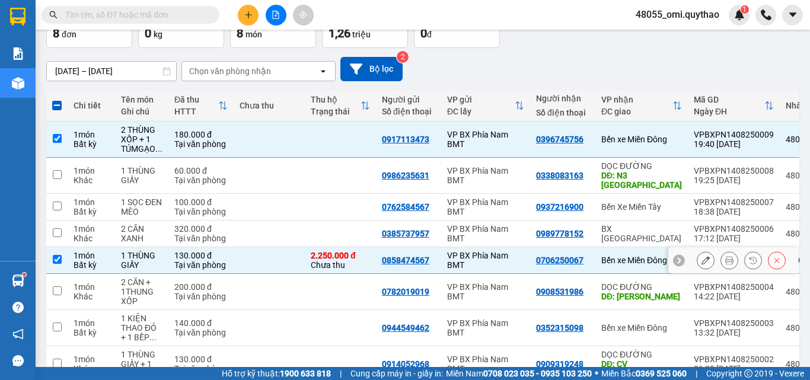
scroll to position [18, 0]
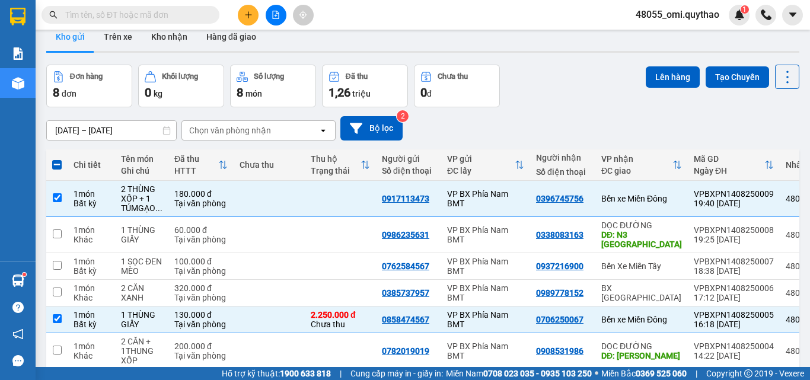
click at [533, 76] on div "Đơn hàng 8 đơn [PERSON_NAME] 0 kg Số [PERSON_NAME] 8 món Đã thu 1,26 [PERSON_NA…" at bounding box center [422, 86] width 753 height 43
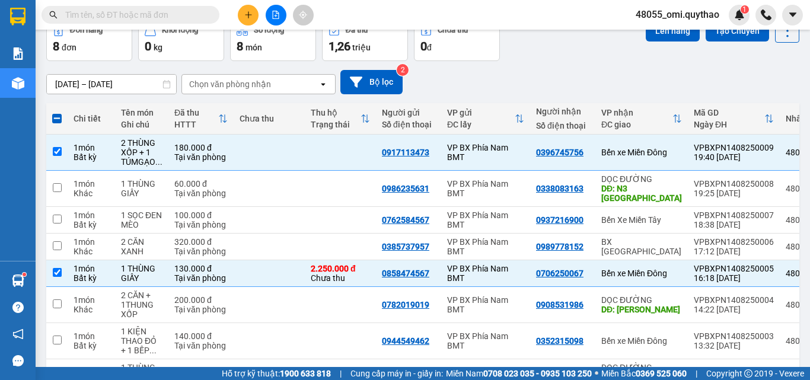
scroll to position [77, 0]
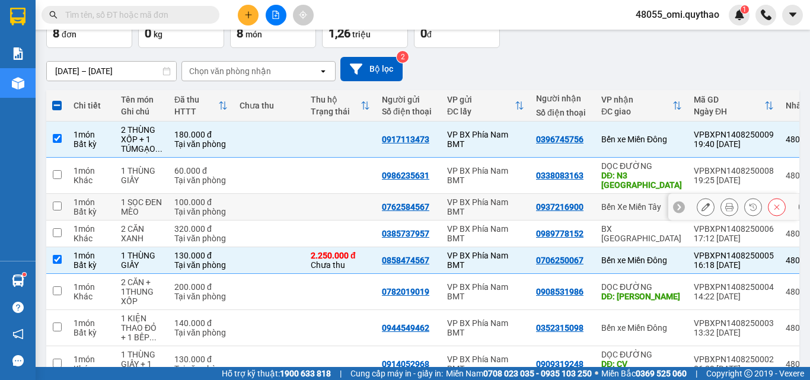
click at [458, 199] on div "VP BX Phía Nam BMT" at bounding box center [485, 206] width 77 height 19
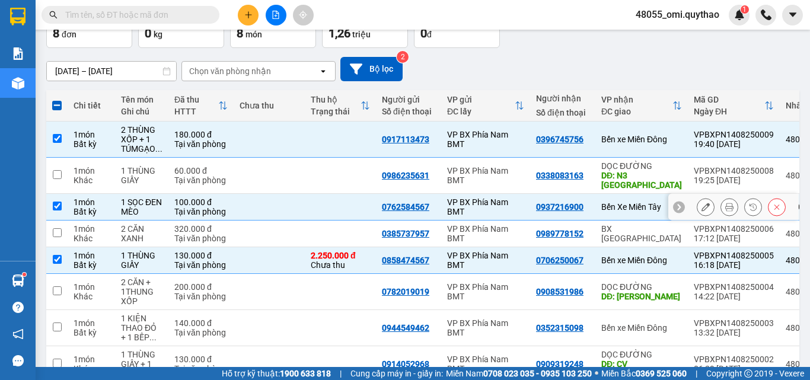
click at [472, 200] on div "VP BX Phía Nam BMT" at bounding box center [485, 206] width 77 height 19
checkbox input "false"
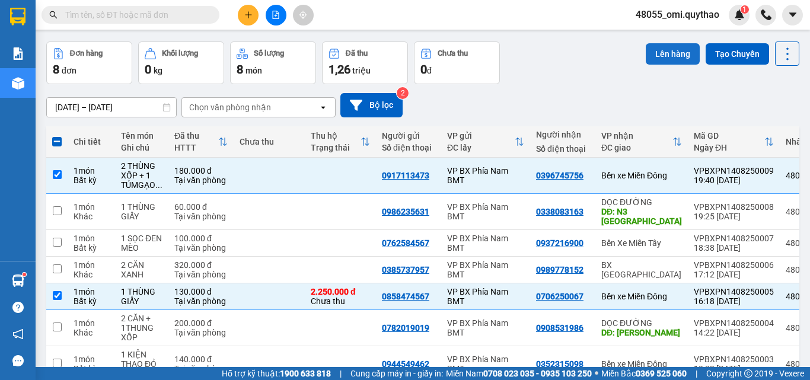
scroll to position [0, 0]
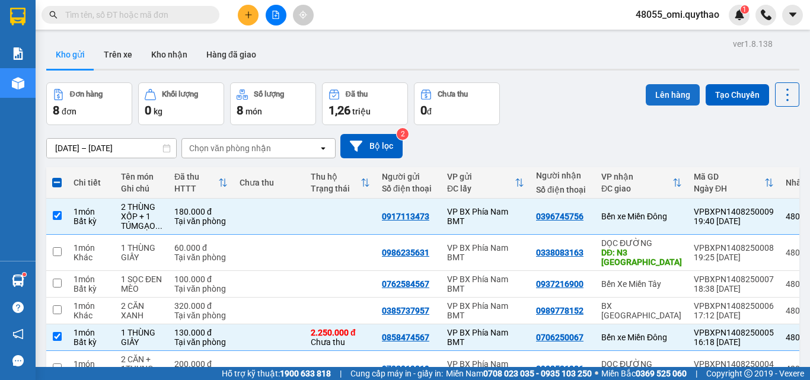
click at [664, 97] on button "Lên hàng" at bounding box center [672, 94] width 54 height 21
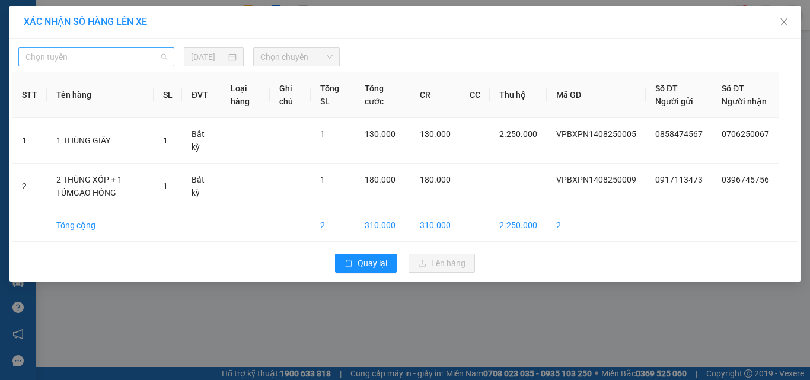
click at [88, 53] on span "Chọn tuyến" at bounding box center [96, 57] width 142 height 18
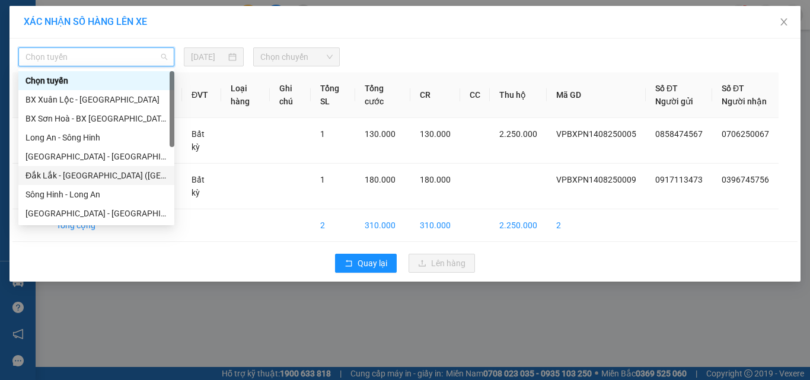
click at [81, 177] on div "Đắk Lắk - [GEOGRAPHIC_DATA] ([GEOGRAPHIC_DATA] mới)" at bounding box center [96, 175] width 142 height 13
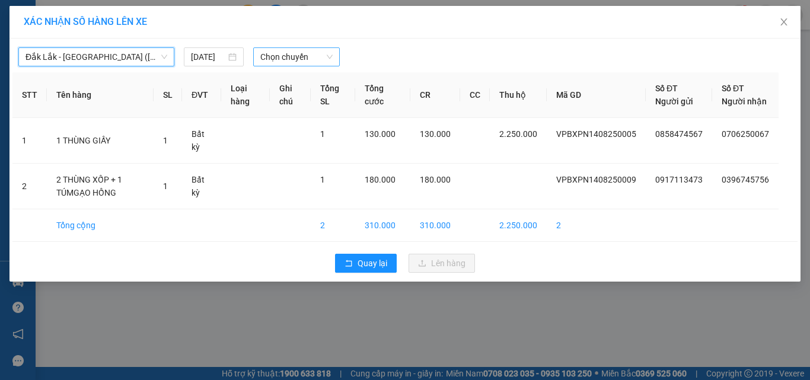
click at [310, 59] on span "Chọn chuyến" at bounding box center [296, 57] width 73 height 18
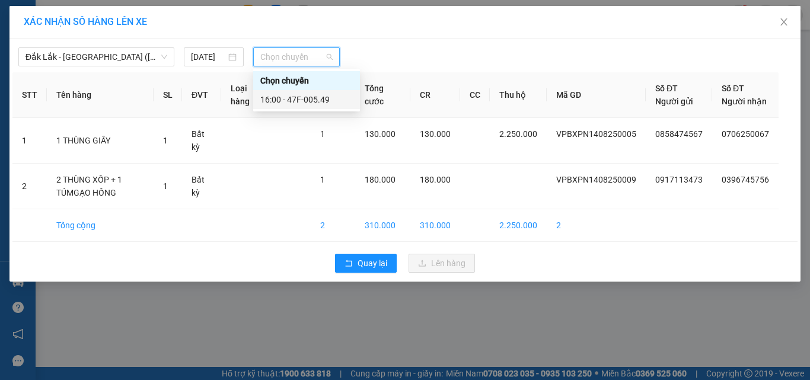
click at [321, 107] on div "16:00 - 47F-005.49" at bounding box center [306, 99] width 107 height 19
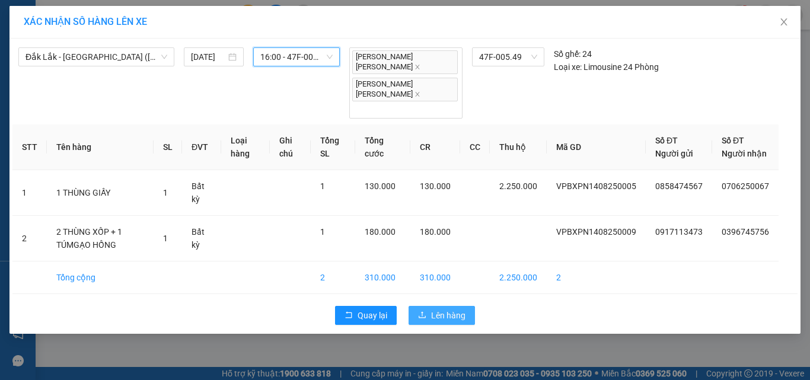
click at [442, 309] on span "Lên hàng" at bounding box center [448, 315] width 34 height 13
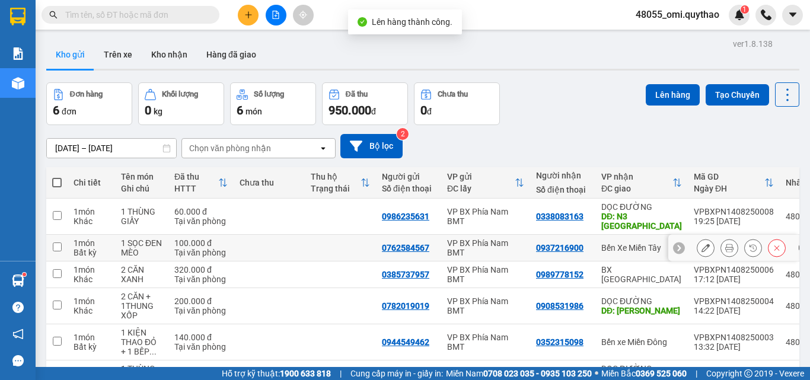
scroll to position [59, 0]
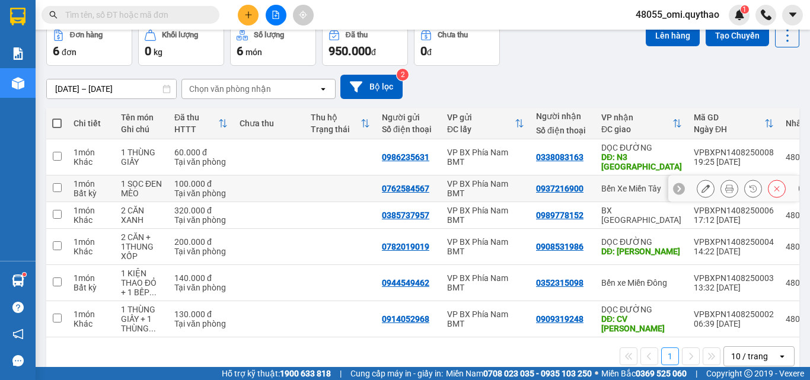
click at [460, 179] on div "VP BX Phía Nam BMT" at bounding box center [485, 188] width 77 height 19
checkbox input "true"
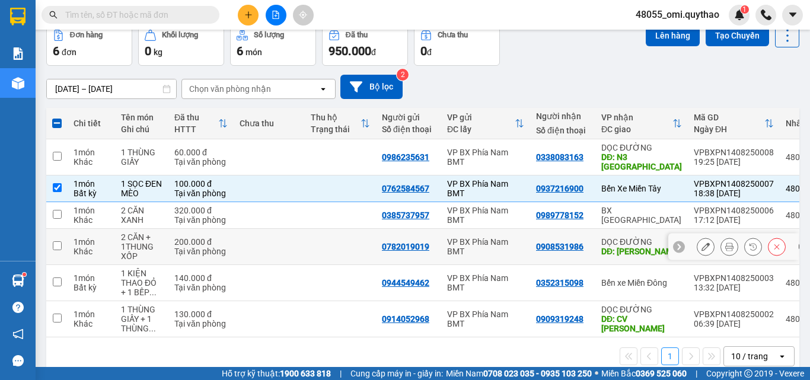
click at [476, 247] on td "VP BX Phía Nam BMT" at bounding box center [485, 247] width 89 height 36
checkbox input "true"
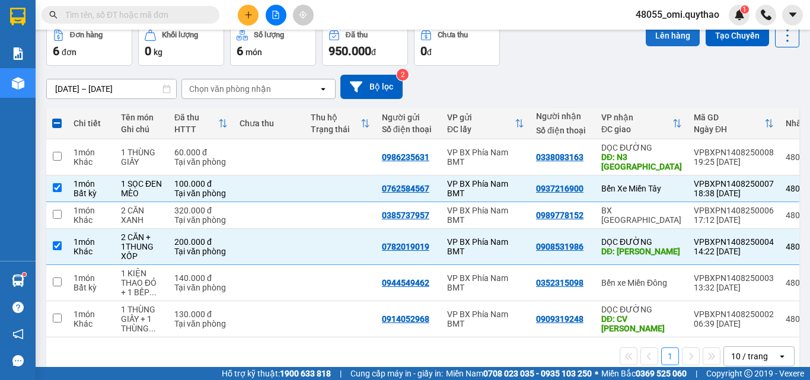
click at [663, 31] on button "Lên hàng" at bounding box center [672, 35] width 54 height 21
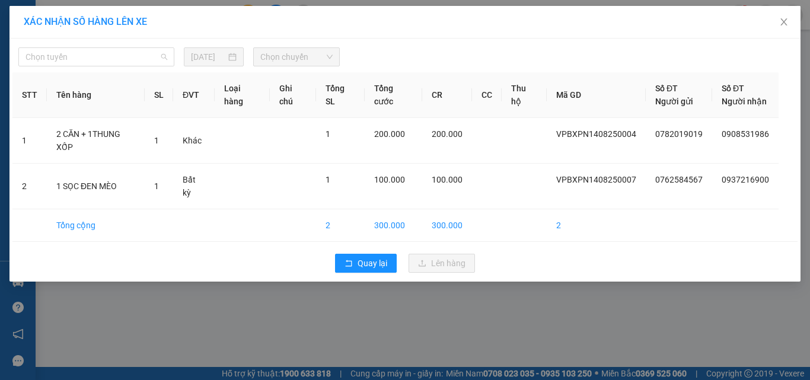
drag, startPoint x: 75, startPoint y: 53, endPoint x: 88, endPoint y: 72, distance: 23.0
click at [76, 53] on span "Chọn tuyến" at bounding box center [96, 57] width 142 height 18
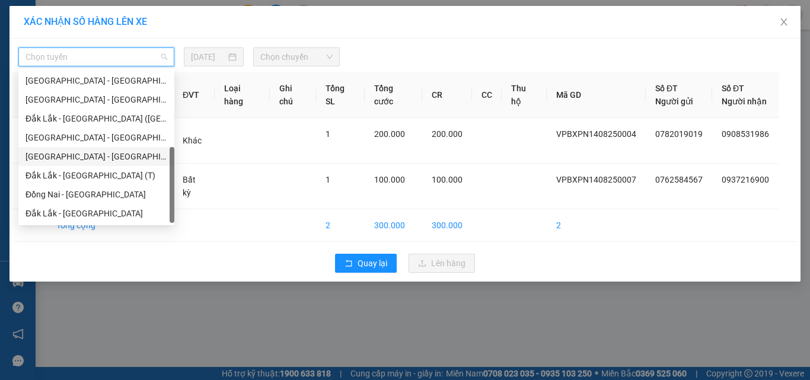
scroll to position [14, 0]
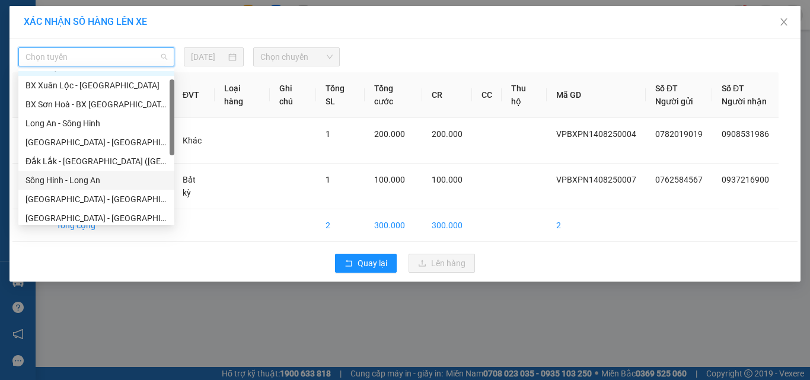
drag, startPoint x: 44, startPoint y: 183, endPoint x: 171, endPoint y: 109, distance: 146.9
click at [48, 180] on div "Sông Hinh - Long An" at bounding box center [96, 180] width 142 height 13
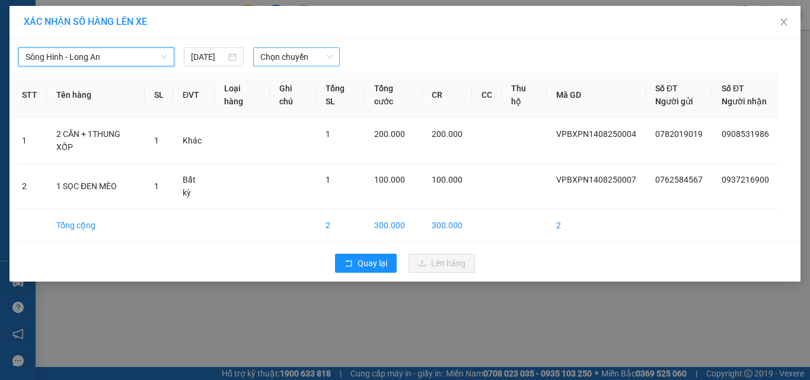
drag, startPoint x: 260, startPoint y: 50, endPoint x: 270, endPoint y: 63, distance: 16.5
click at [261, 50] on span "Chọn chuyến" at bounding box center [296, 57] width 73 height 18
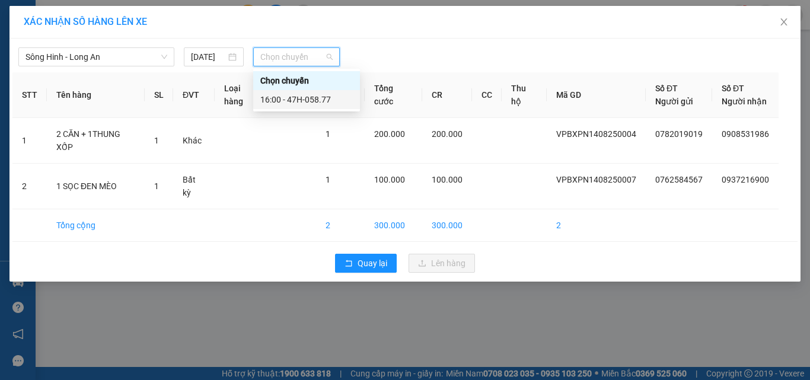
click at [293, 97] on div "16:00 - 47H-058.77" at bounding box center [306, 99] width 92 height 13
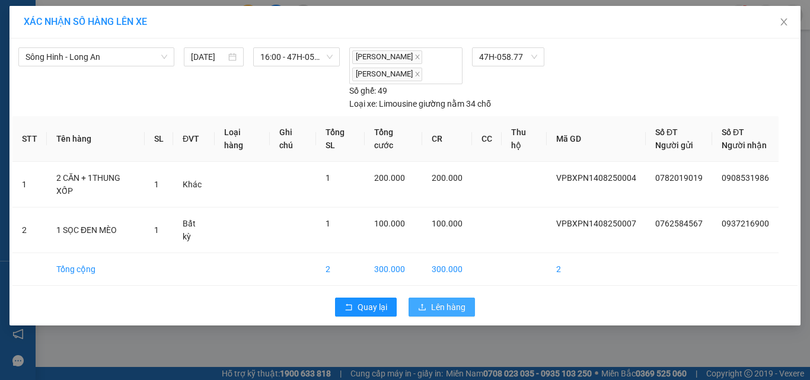
click at [442, 300] on span "Lên hàng" at bounding box center [448, 306] width 34 height 13
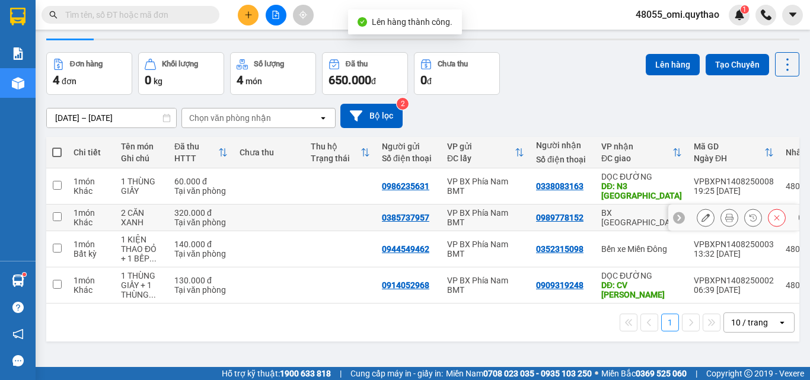
scroll to position [55, 0]
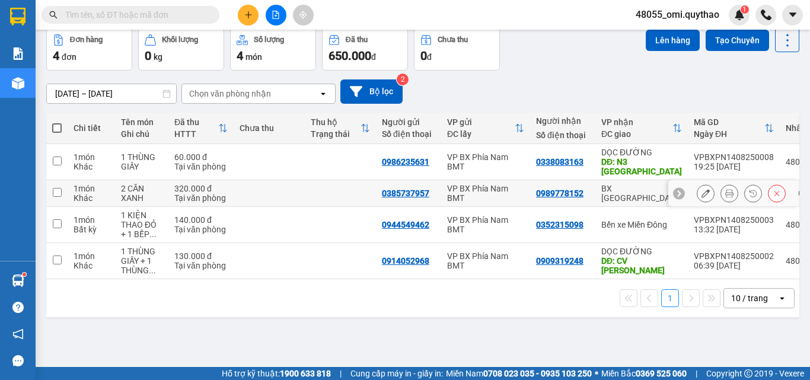
click at [478, 184] on div "VP BX Phía Nam BMT" at bounding box center [485, 193] width 77 height 19
checkbox input "true"
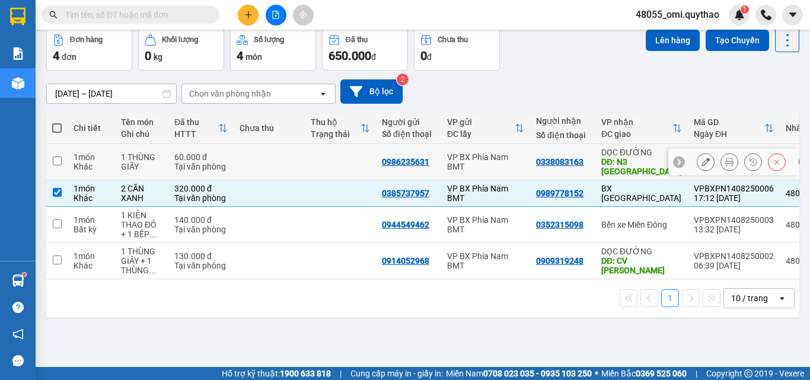
click at [482, 159] on div "VP BX Phía Nam BMT" at bounding box center [485, 161] width 77 height 19
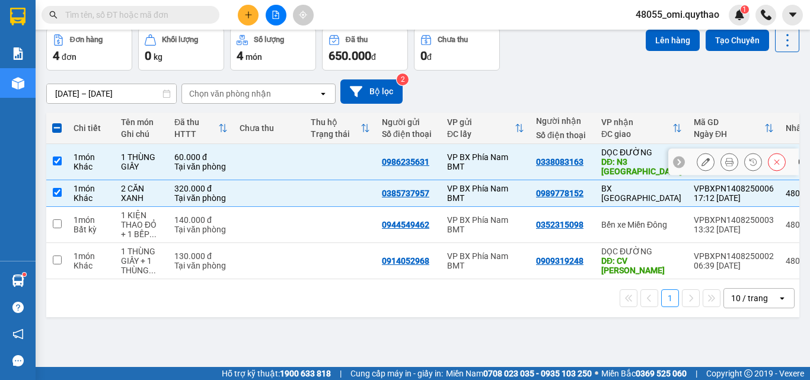
checkbox input "true"
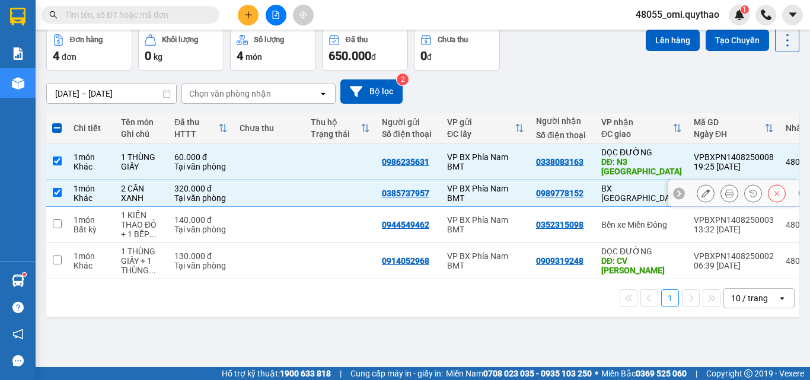
click at [481, 184] on div "VP BX Phía Nam BMT" at bounding box center [485, 193] width 77 height 19
checkbox input "false"
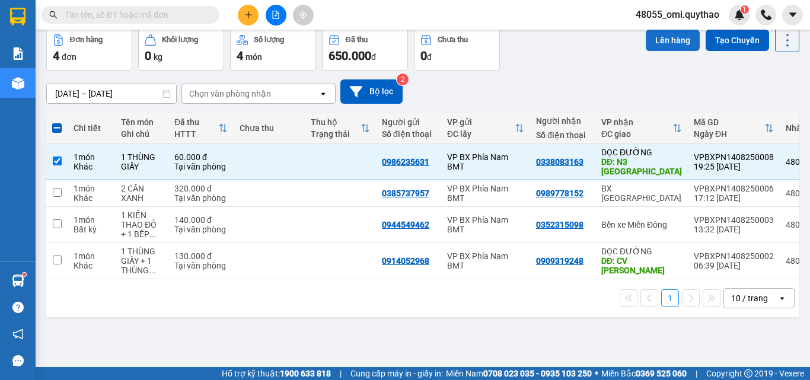
click at [651, 42] on button "Lên hàng" at bounding box center [672, 40] width 54 height 21
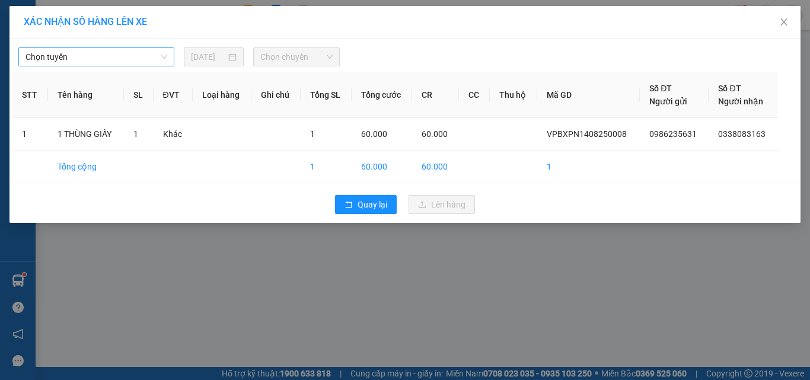
drag, startPoint x: 144, startPoint y: 47, endPoint x: 148, endPoint y: 59, distance: 11.8
click at [143, 47] on div "Chọn tuyến" at bounding box center [96, 56] width 156 height 19
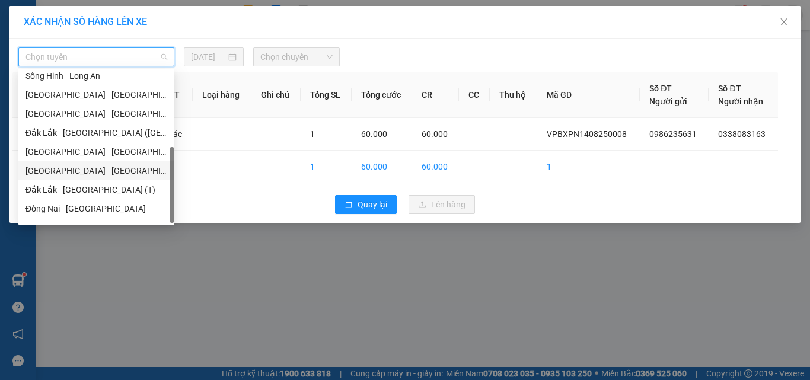
scroll to position [133, 0]
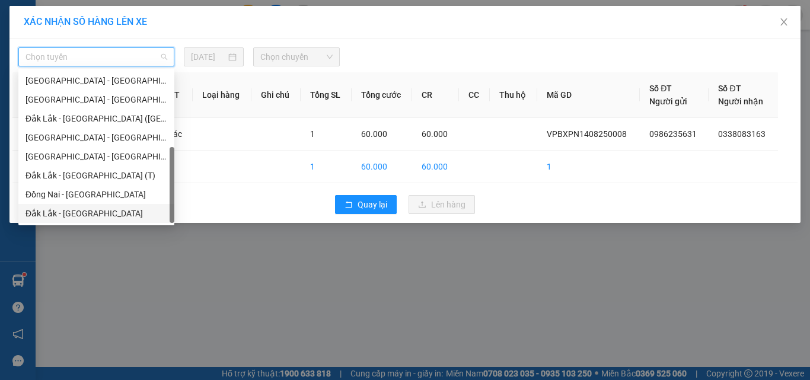
click at [84, 211] on div "Đắk Lắk - [GEOGRAPHIC_DATA]" at bounding box center [96, 213] width 142 height 13
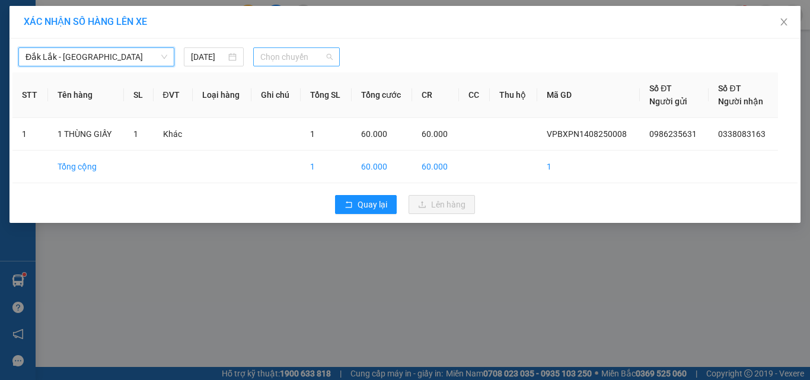
click at [297, 53] on span "Chọn chuyến" at bounding box center [296, 57] width 73 height 18
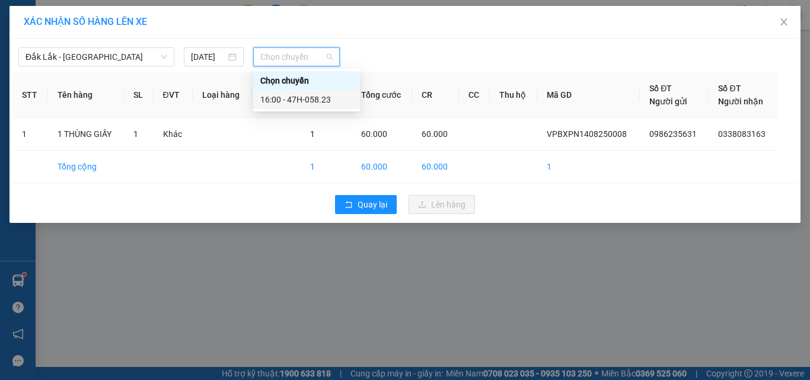
drag, startPoint x: 297, startPoint y: 98, endPoint x: 471, endPoint y: 153, distance: 181.4
click at [299, 99] on div "16:00 - 47H-058.23" at bounding box center [306, 99] width 92 height 13
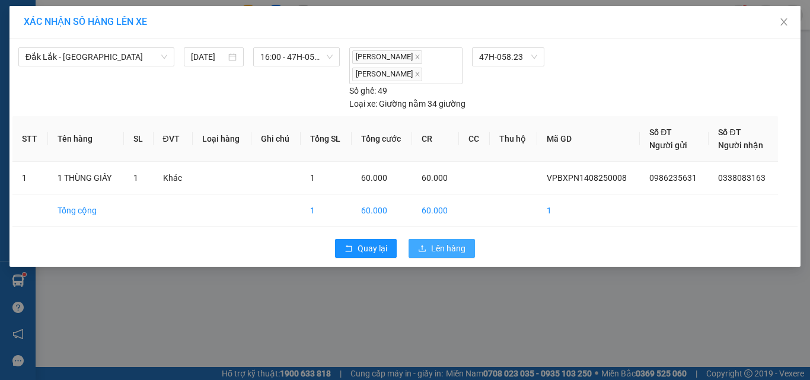
click at [441, 248] on span "Lên hàng" at bounding box center [448, 248] width 34 height 13
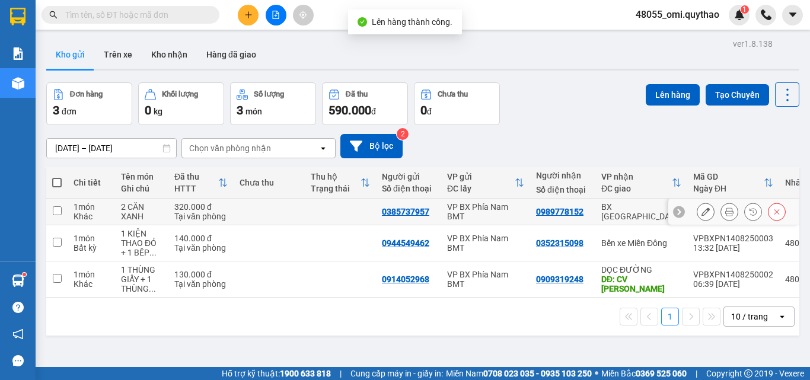
click at [484, 202] on div "VP BX Phía Nam BMT" at bounding box center [485, 211] width 77 height 19
checkbox input "true"
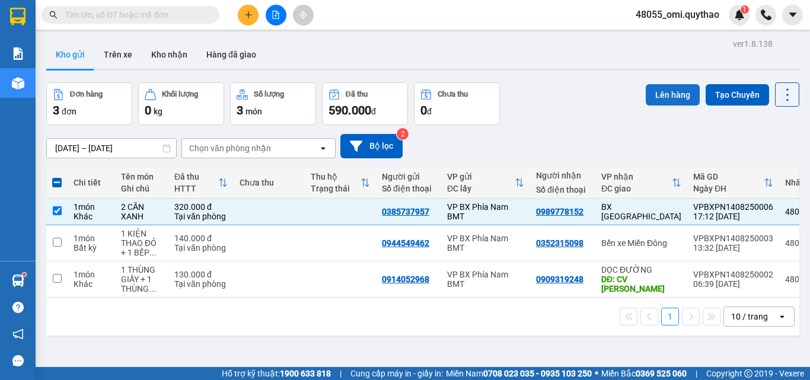
click at [660, 95] on button "Lên hàng" at bounding box center [672, 94] width 54 height 21
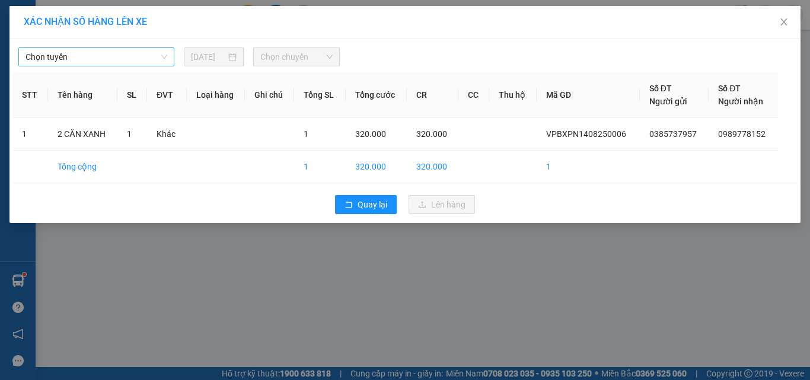
click at [106, 57] on span "Chọn tuyến" at bounding box center [96, 57] width 142 height 18
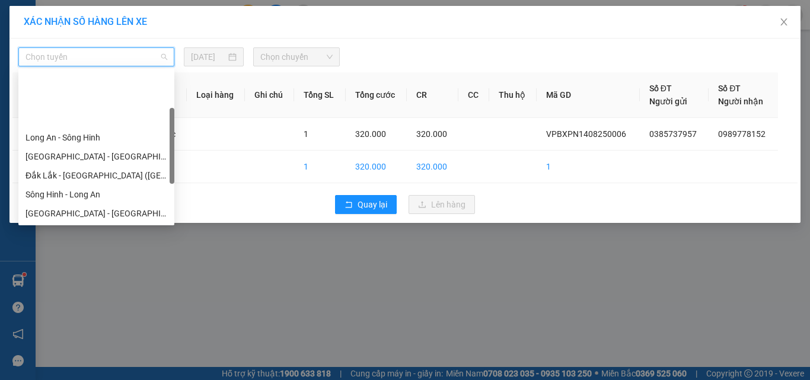
scroll to position [133, 0]
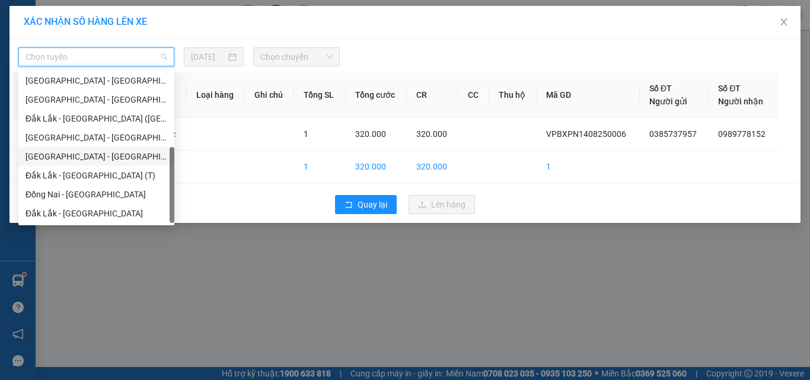
click at [52, 155] on div "[GEOGRAPHIC_DATA] - [GEOGRAPHIC_DATA]" at bounding box center [96, 156] width 142 height 13
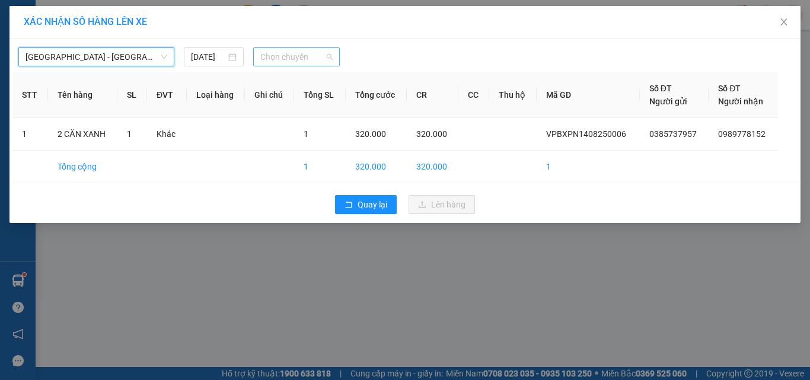
click at [319, 56] on span "Chọn chuyến" at bounding box center [296, 57] width 73 height 18
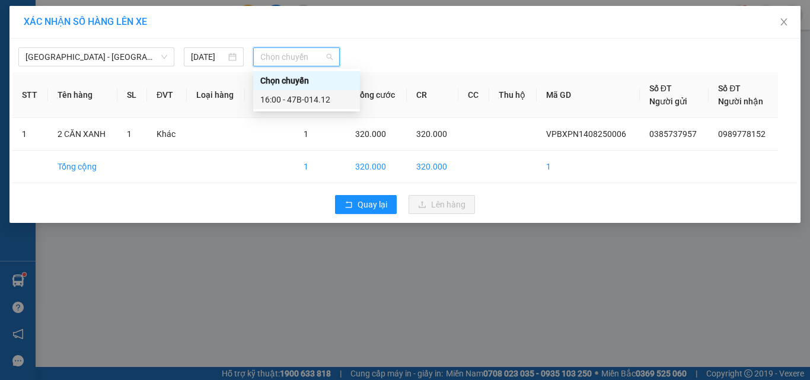
click at [300, 95] on div "16:00 - 47B-014.12" at bounding box center [306, 99] width 92 height 13
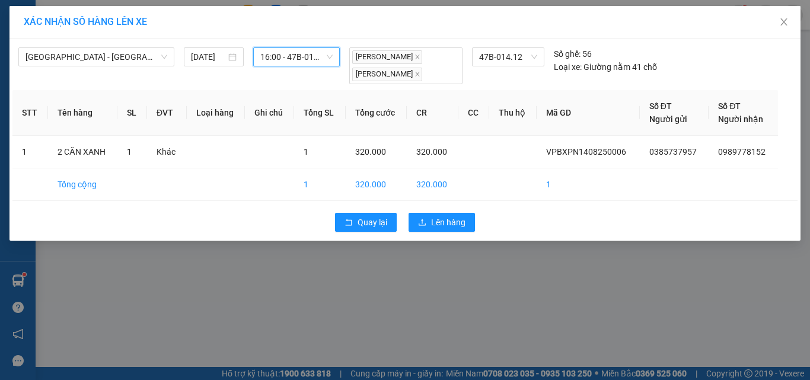
click at [345, 261] on div "XÁC [PERSON_NAME] SỐ HÀNG LÊN [GEOGRAPHIC_DATA] - [GEOGRAPHIC_DATA] [DATE] 16:0…" at bounding box center [405, 190] width 810 height 380
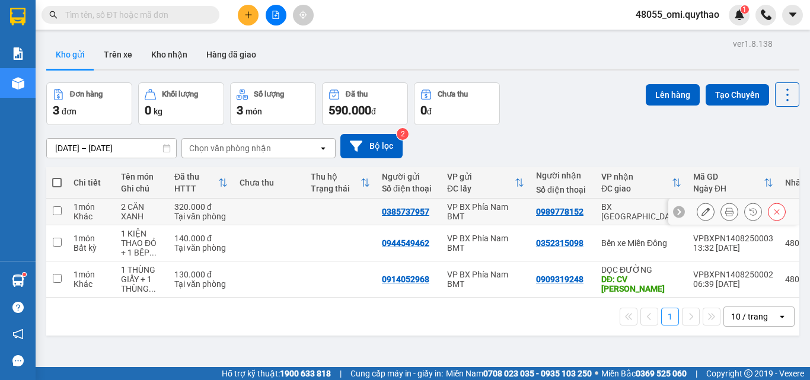
click at [486, 216] on div "VP BX Phía Nam BMT" at bounding box center [485, 211] width 77 height 19
checkbox input "true"
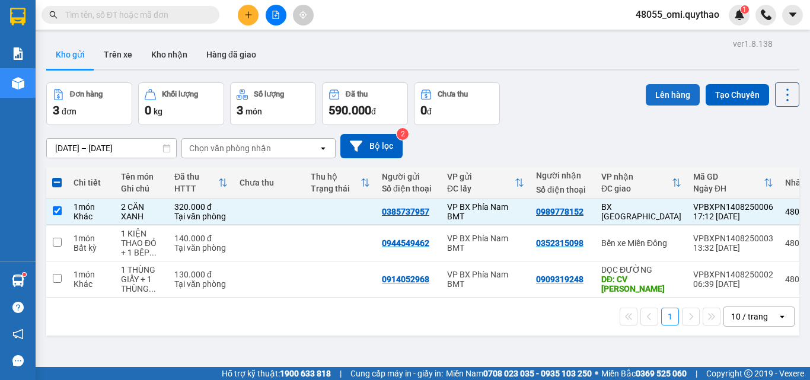
click at [650, 95] on button "Lên hàng" at bounding box center [672, 94] width 54 height 21
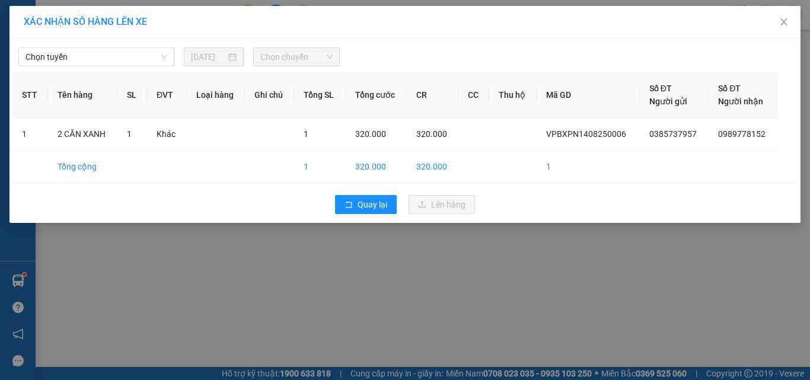
click at [137, 66] on div "[PERSON_NAME] [DATE] [PERSON_NAME] STT Tên hàng SL ĐVT [PERSON_NAME] hàng Ghi […" at bounding box center [404, 131] width 791 height 184
click at [104, 57] on span "Chọn tuyến" at bounding box center [96, 57] width 142 height 18
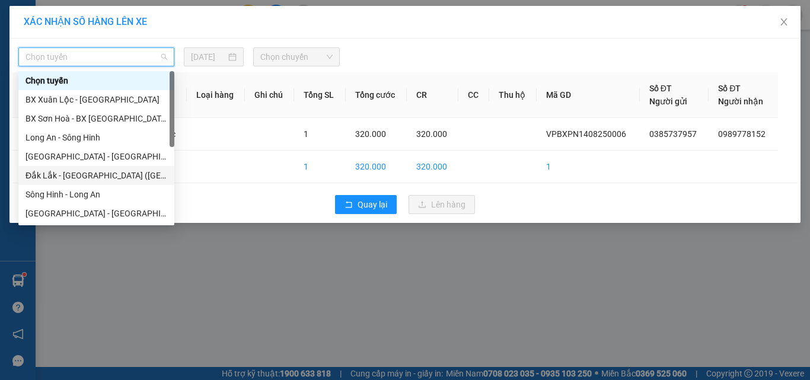
scroll to position [133, 0]
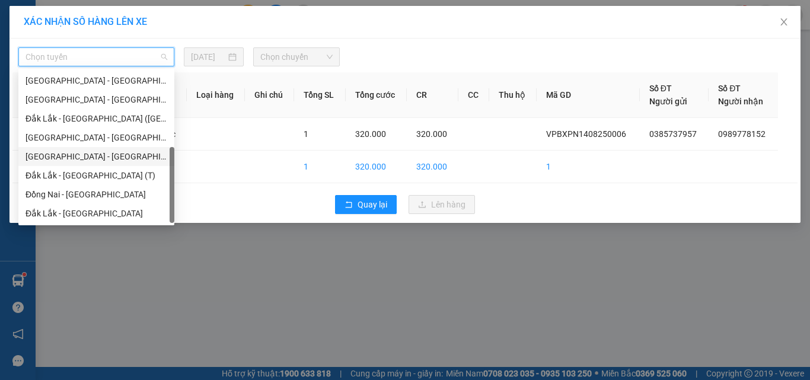
click at [70, 151] on div "[GEOGRAPHIC_DATA] - [GEOGRAPHIC_DATA]" at bounding box center [96, 156] width 142 height 13
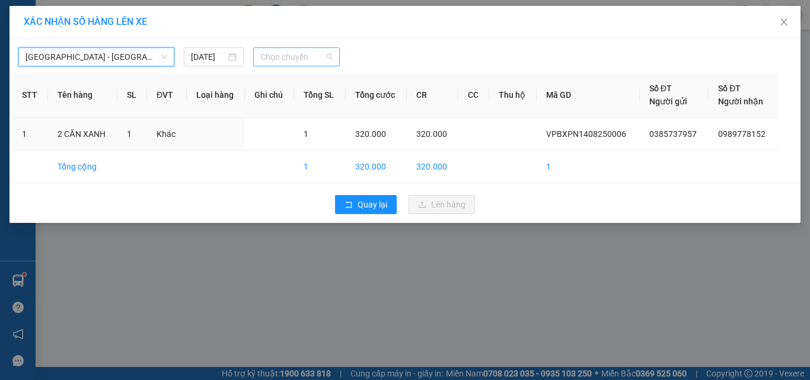
click at [271, 54] on span "Chọn chuyến" at bounding box center [296, 57] width 73 height 18
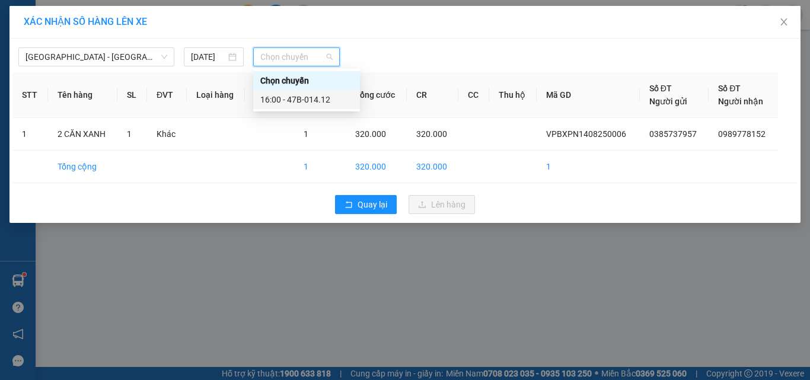
click at [287, 91] on div "16:00 - 47B-014.12" at bounding box center [306, 99] width 107 height 19
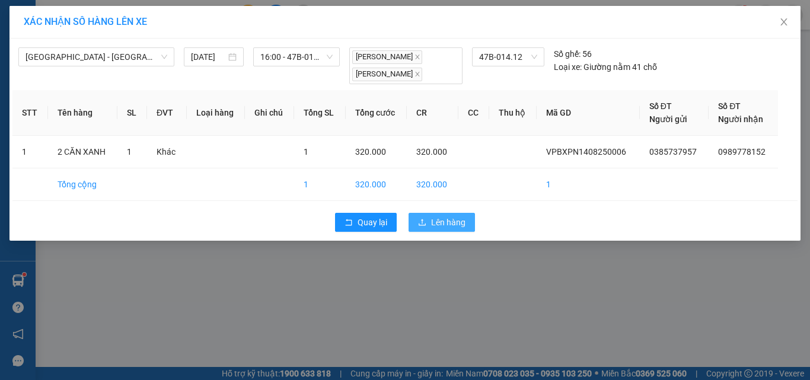
click at [428, 226] on button "Lên hàng" at bounding box center [441, 222] width 66 height 19
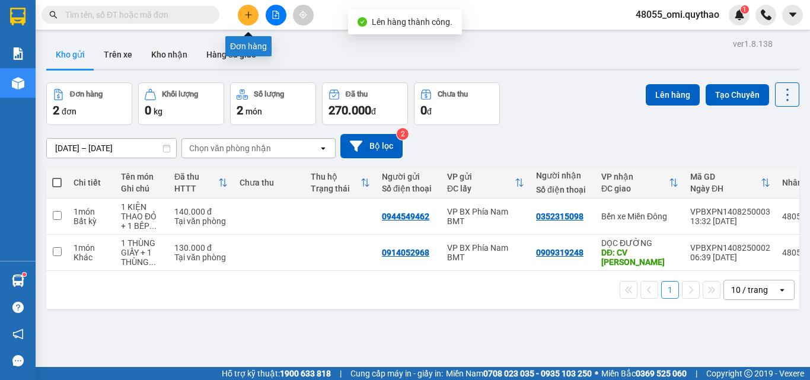
click at [296, 31] on main "ver 1.8.138 Kho gửi Trên xe [PERSON_NAME] Hàng đã [PERSON_NAME] hàng 2 đơn [PER…" at bounding box center [405, 183] width 810 height 367
click at [276, 20] on button at bounding box center [275, 15] width 21 height 21
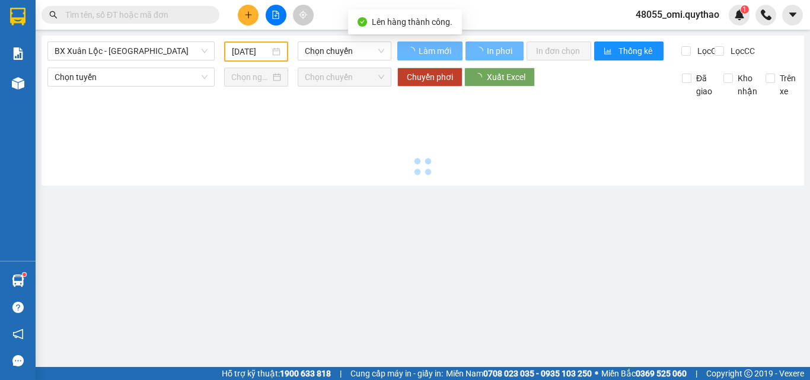
type input "[DATE]"
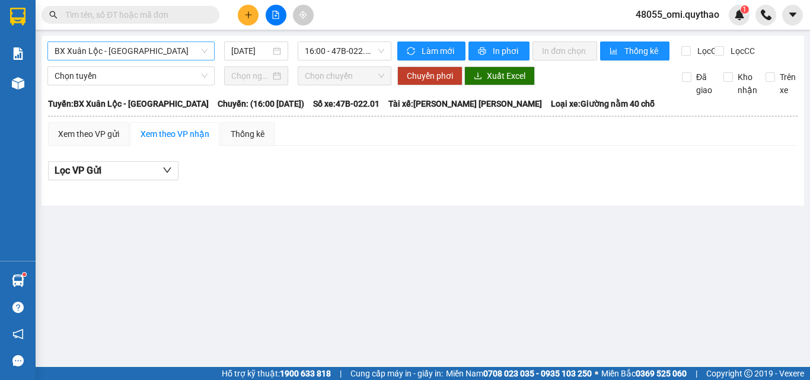
click at [187, 44] on span "BX Xuân Lộc - [GEOGRAPHIC_DATA]" at bounding box center [131, 51] width 153 height 18
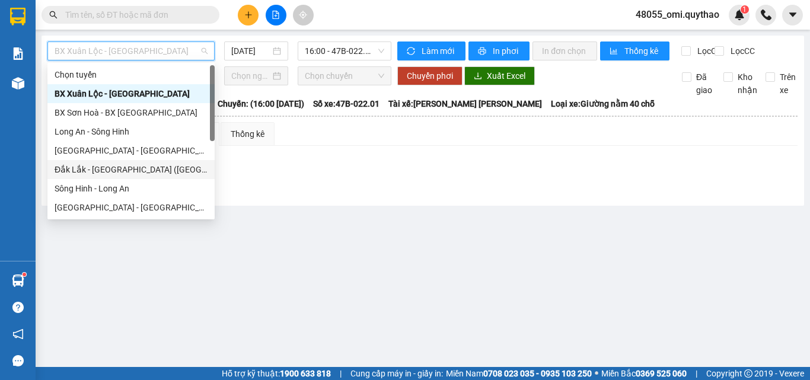
drag, startPoint x: 77, startPoint y: 168, endPoint x: 319, endPoint y: 35, distance: 276.1
click at [78, 168] on div "Đắk Lắk - [GEOGRAPHIC_DATA] ([GEOGRAPHIC_DATA] mới)" at bounding box center [131, 169] width 153 height 13
type input "[DATE]"
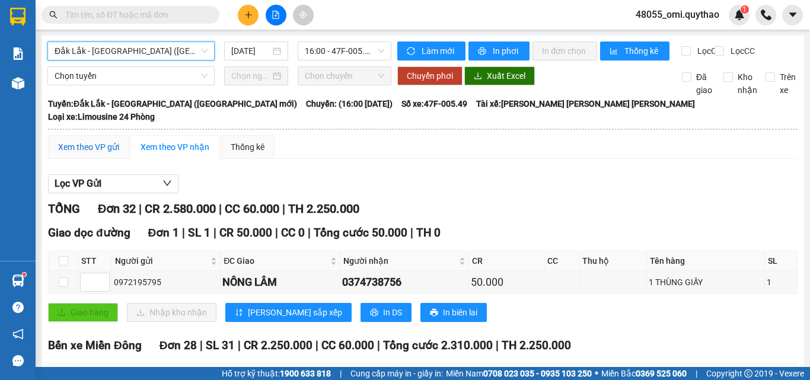
drag, startPoint x: 72, startPoint y: 140, endPoint x: 245, endPoint y: 143, distance: 173.7
click at [74, 140] on div "Xem theo VP gửi" at bounding box center [88, 146] width 61 height 13
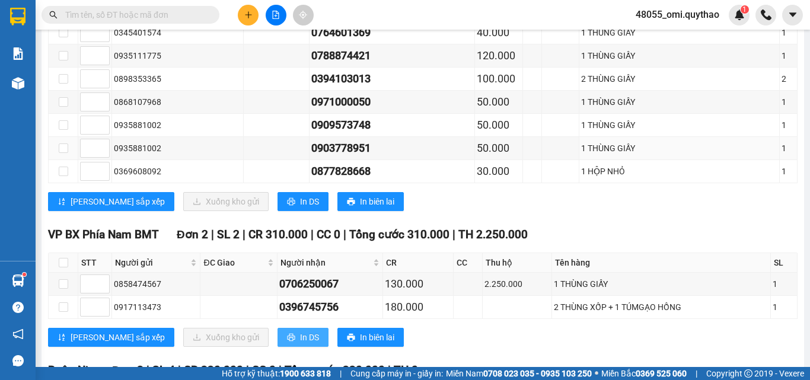
scroll to position [704, 0]
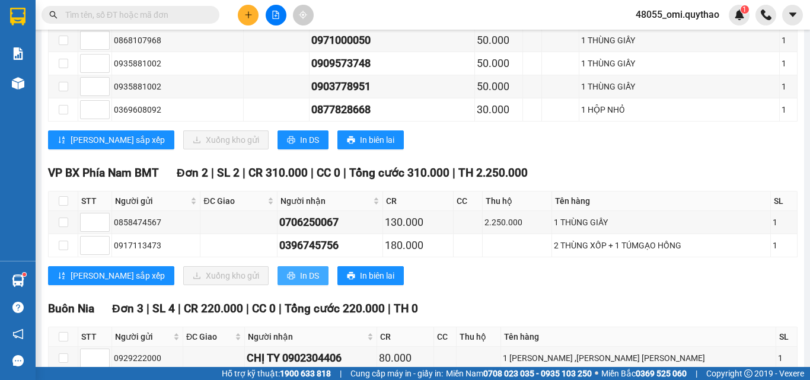
click at [300, 274] on span "In DS" at bounding box center [309, 275] width 19 height 13
click at [300, 271] on span "In DS" at bounding box center [309, 275] width 19 height 13
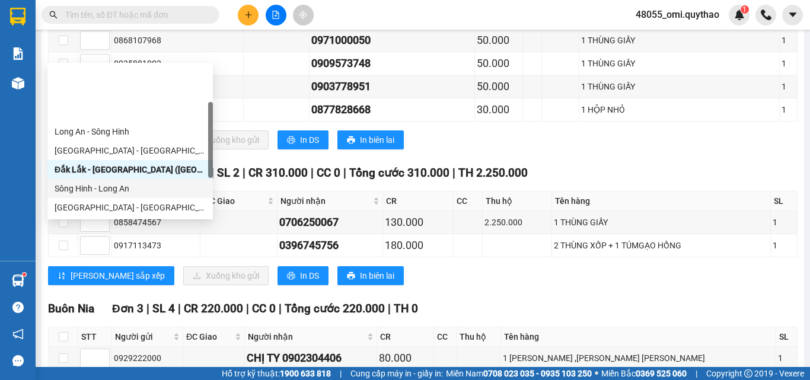
click at [89, 182] on div "Sông Hinh - Long An" at bounding box center [130, 188] width 151 height 13
type input "[DATE]"
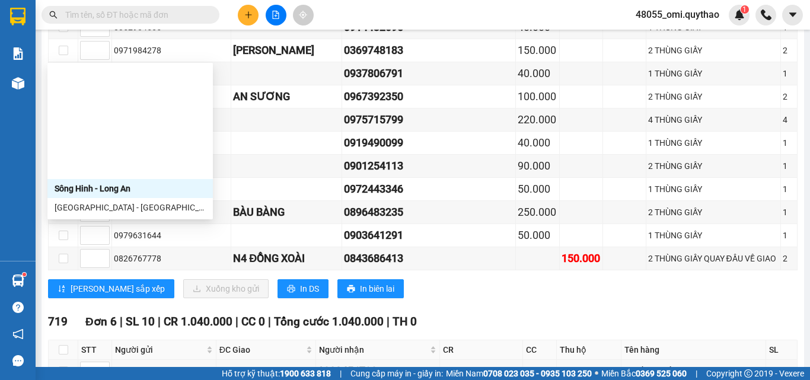
click at [157, 274] on div "[GEOGRAPHIC_DATA] - [GEOGRAPHIC_DATA]" at bounding box center [129, 283] width 165 height 19
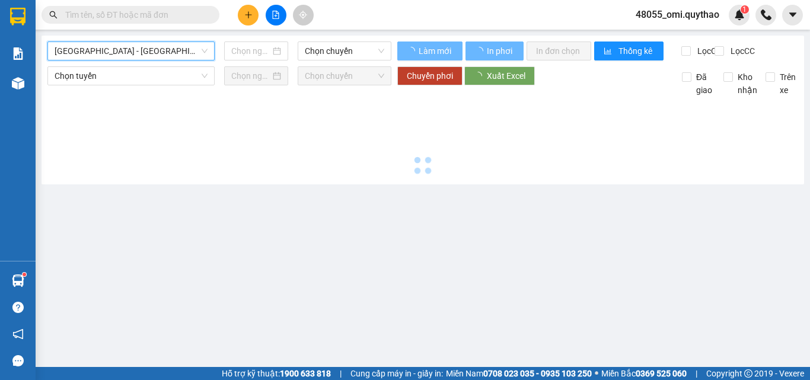
type input "[DATE]"
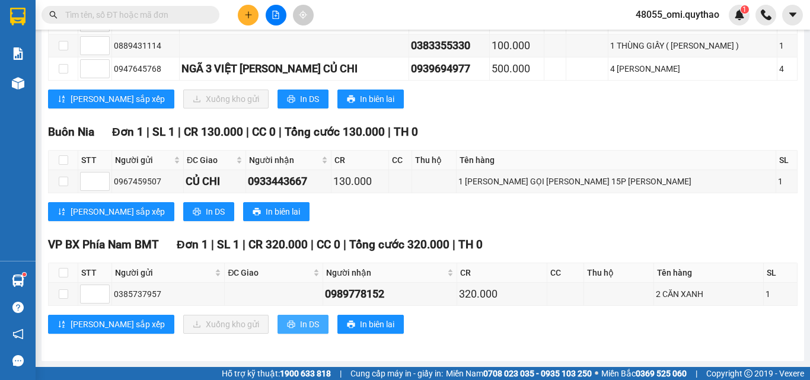
click at [300, 327] on span "In DS" at bounding box center [309, 324] width 19 height 13
click at [183, 206] on button "In DS" at bounding box center [208, 211] width 51 height 19
click at [277, 331] on button "In DS" at bounding box center [302, 324] width 51 height 19
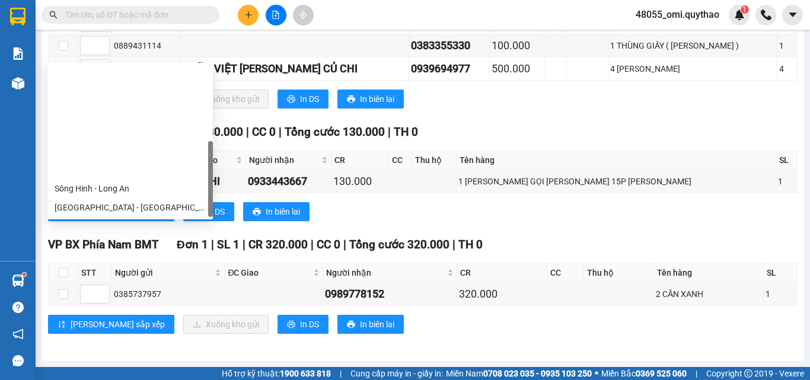
click at [98, 334] on div "Đắk Lắk - [GEOGRAPHIC_DATA]" at bounding box center [130, 340] width 151 height 13
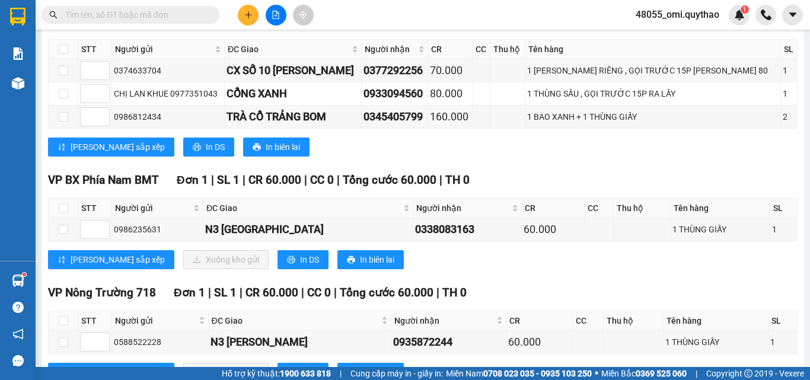
click at [449, 332] on div "VP [PERSON_NAME] 718 Đơn 1 | SL 1 | CR 60.000 | CC 0 | [PERSON_NAME] 60.000 | T…" at bounding box center [422, 337] width 749 height 107
click at [300, 253] on span "In DS" at bounding box center [309, 259] width 19 height 13
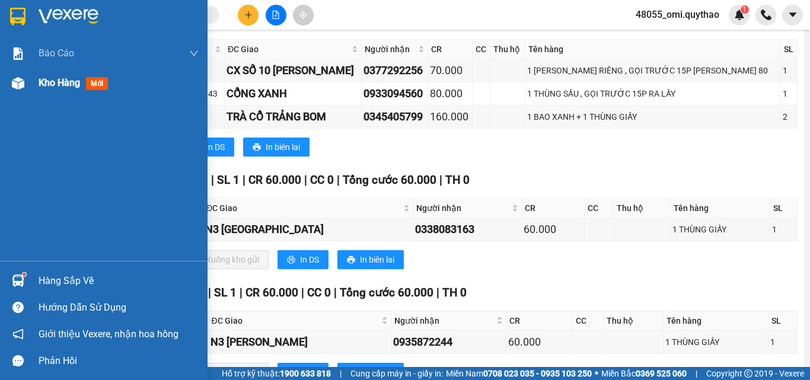
click at [40, 71] on div "Kho hàng mới" at bounding box center [119, 83] width 160 height 30
